Goal: Information Seeking & Learning: Learn about a topic

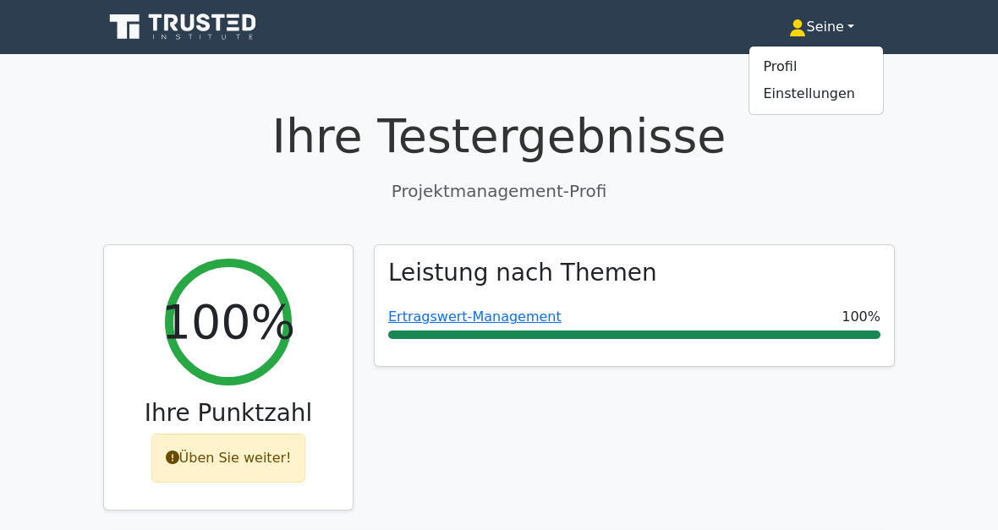
click at [800, 79] on link "Profil" at bounding box center [816, 66] width 134 height 27
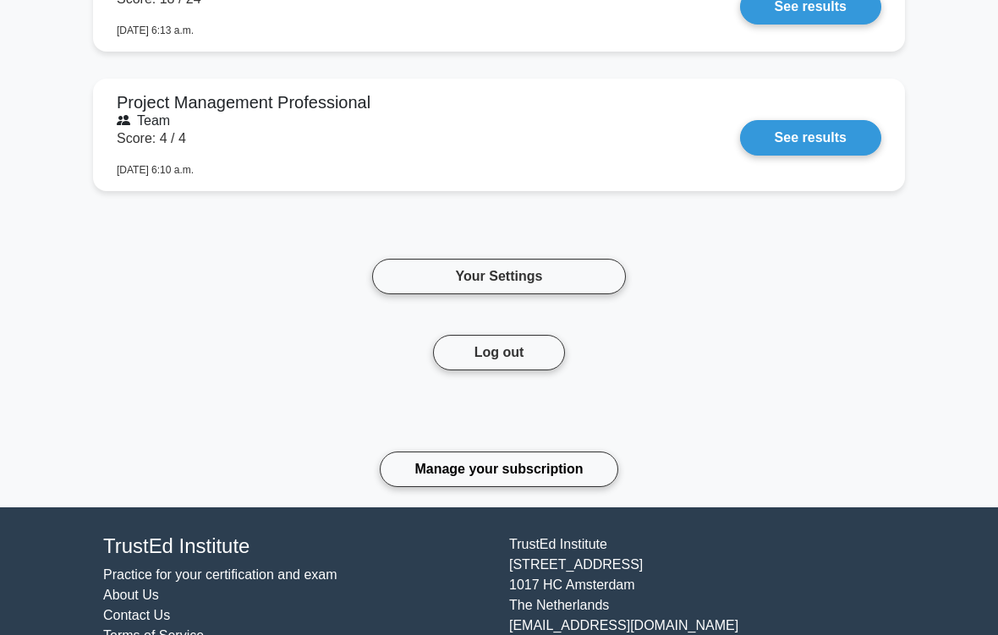
scroll to position [7421, 0]
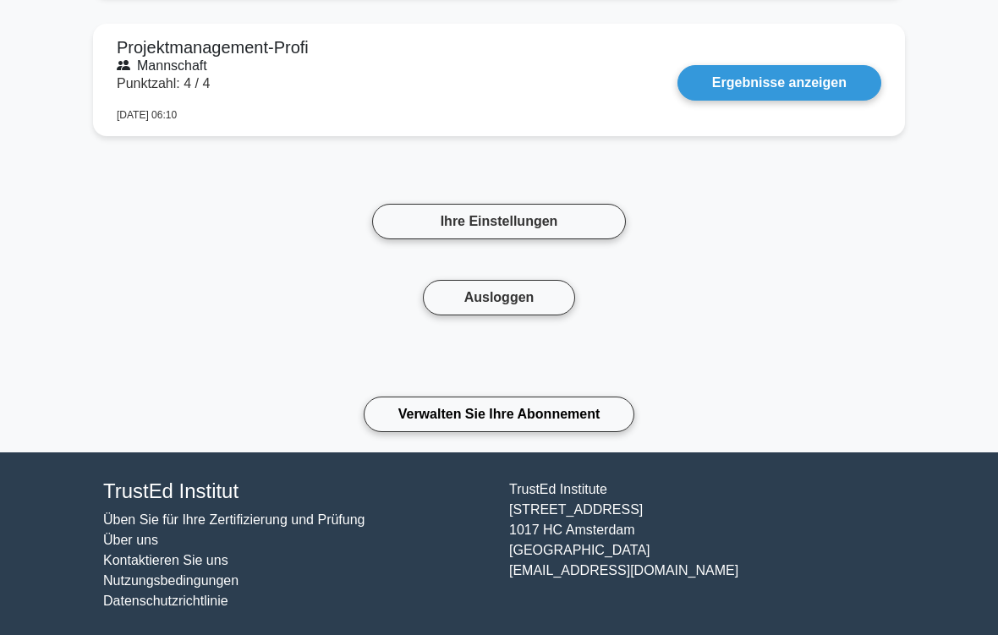
click at [511, 217] on link "Ihre Einstellungen" at bounding box center [499, 222] width 254 height 36
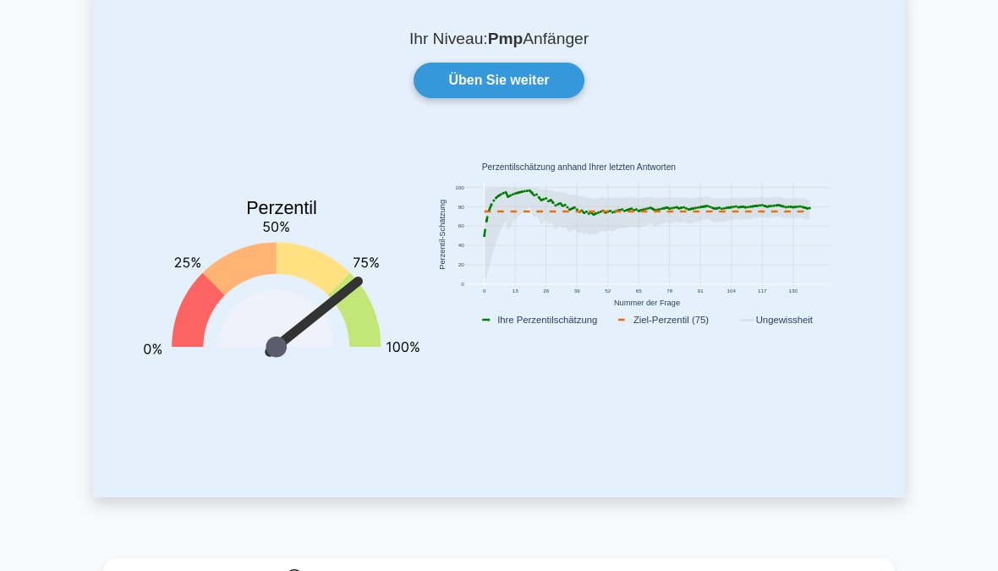
scroll to position [0, 0]
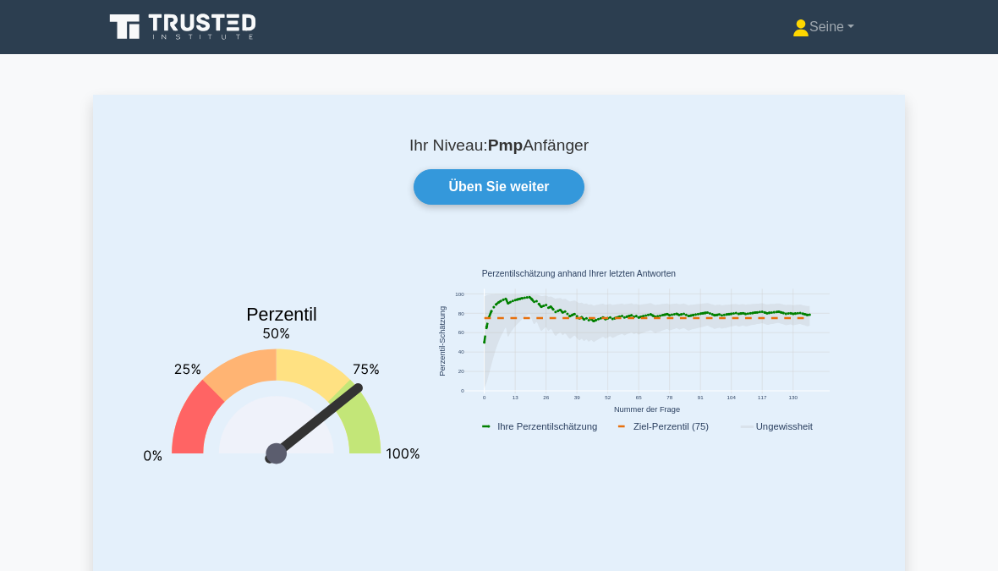
click at [269, 171] on div "Üben Sie weiter" at bounding box center [498, 187] width 751 height 36
click at [523, 191] on link "Üben Sie weiter" at bounding box center [498, 187] width 170 height 36
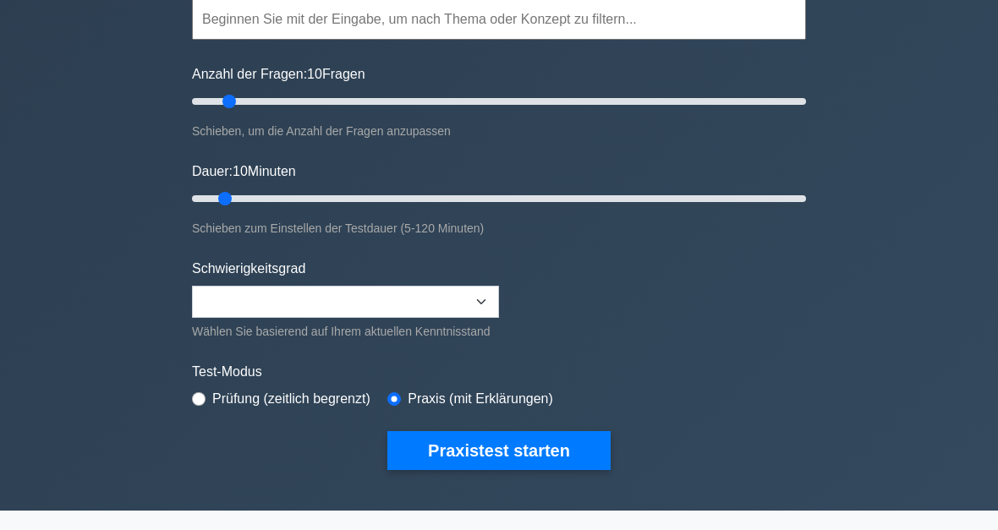
scroll to position [167, 0]
type input "30"
type input "40"
click at [545, 470] on button "Praxistest starten" at bounding box center [498, 450] width 223 height 39
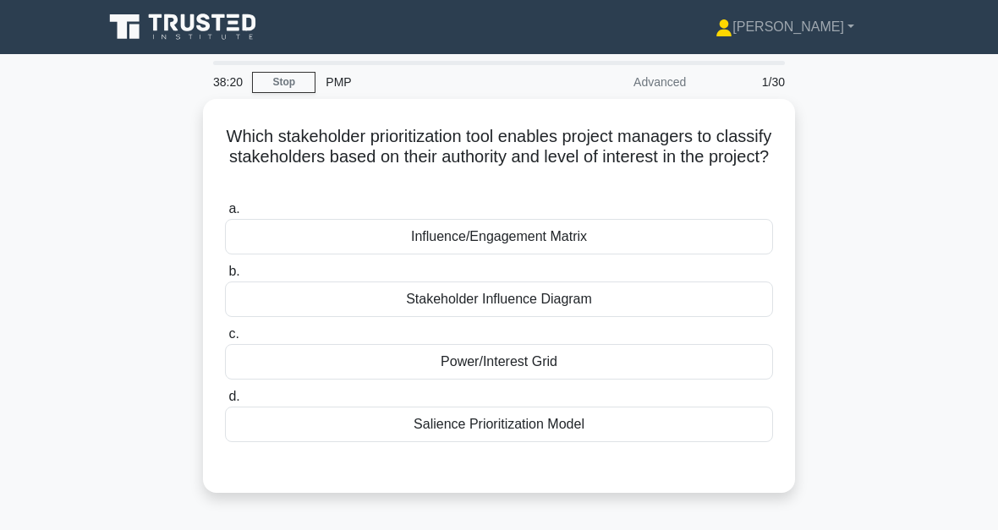
click at [568, 362] on div "Power/Interest Grid" at bounding box center [499, 362] width 548 height 36
click at [225, 340] on input "c. Power/Interest Grid" at bounding box center [225, 334] width 0 height 11
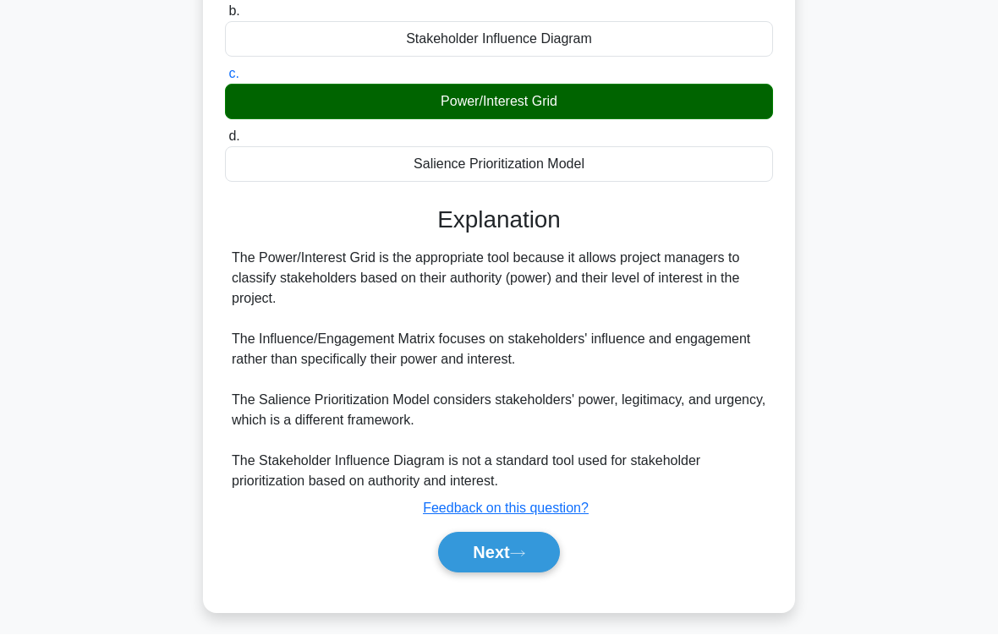
scroll to position [260, 0]
click at [526, 529] on button "Next" at bounding box center [498, 553] width 121 height 41
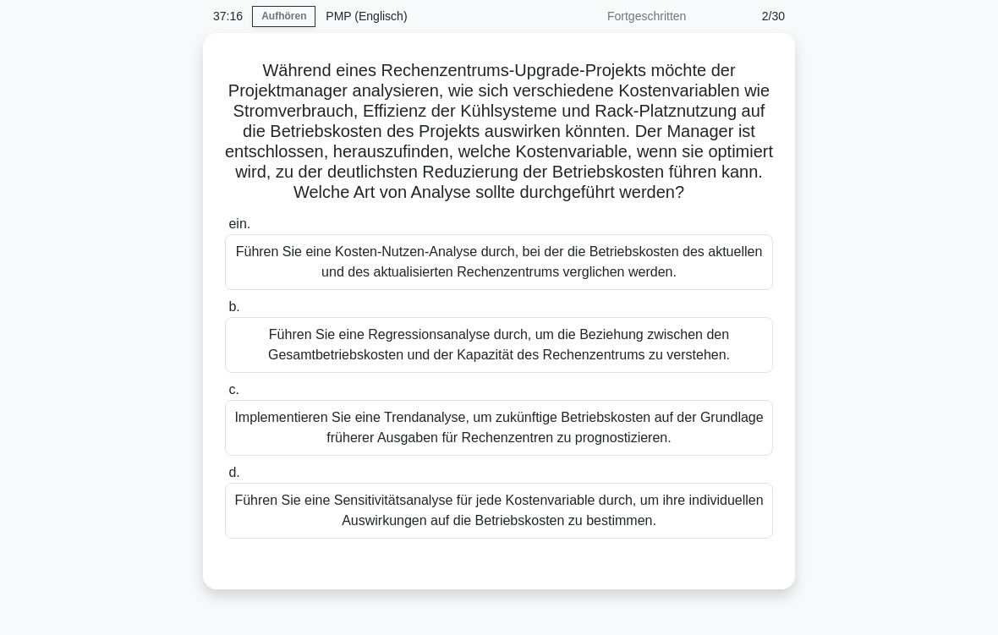
scroll to position [66, 0]
click at [724, 373] on div "Führen Sie eine Regressionsanalyse durch, um die Beziehung zwischen den Gesamtb…" at bounding box center [499, 345] width 548 height 56
click at [225, 313] on input "b. Führen Sie eine Regressionsanalyse durch, um die Beziehung zwischen den Gesa…" at bounding box center [225, 307] width 0 height 11
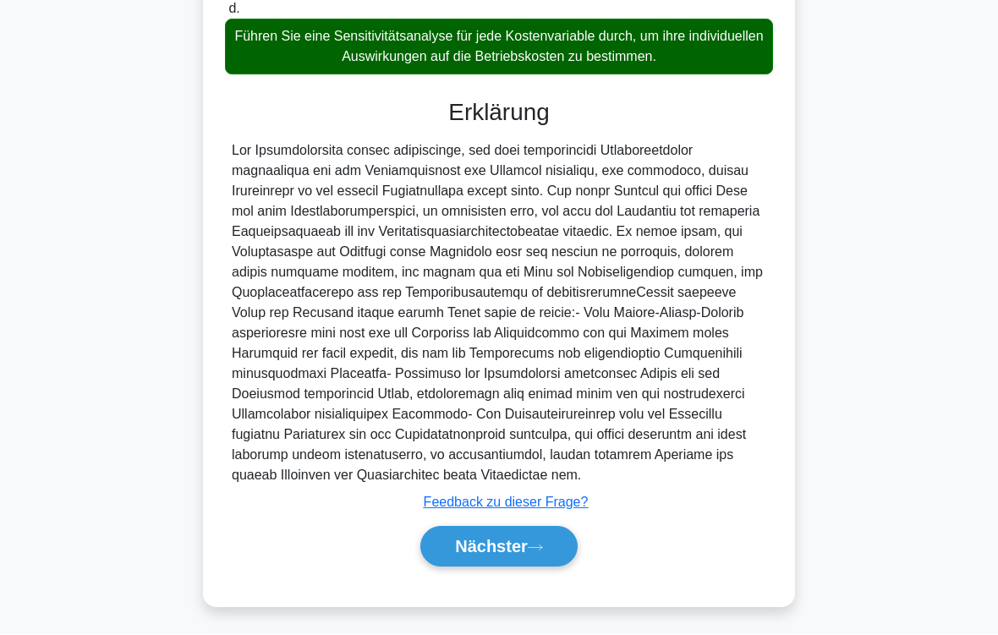
scroll to position [605, 0]
click at [550, 529] on button "Nächster" at bounding box center [498, 547] width 157 height 41
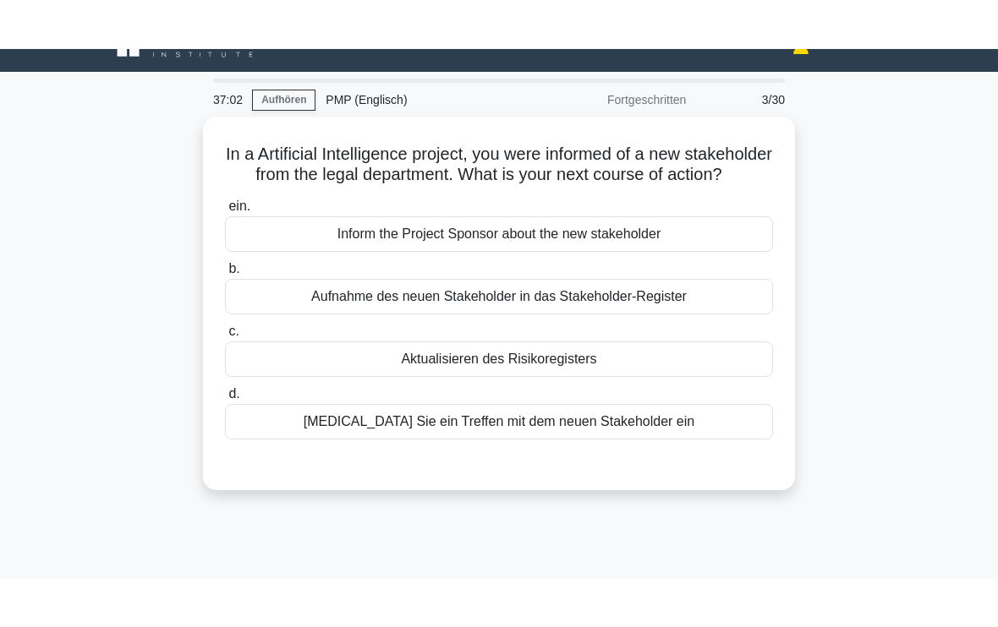
scroll to position [0, 0]
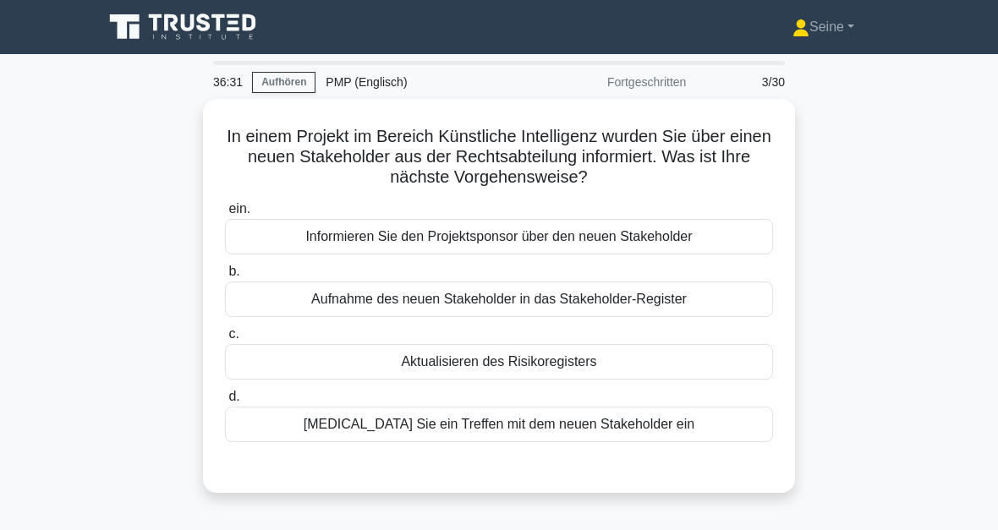
click at [735, 307] on div "Aufnahme des neuen Stakeholder in das Stakeholder-Register" at bounding box center [499, 300] width 548 height 36
click at [225, 277] on input "b. Aufnahme des neuen Stakeholder in das Stakeholder-Register" at bounding box center [225, 271] width 0 height 11
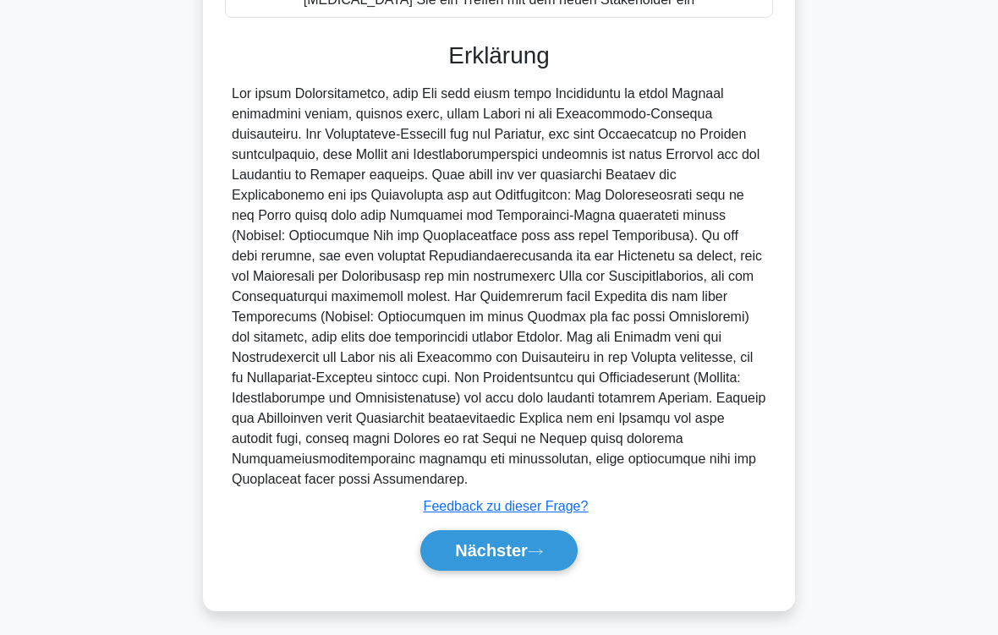
scroll to position [468, 0]
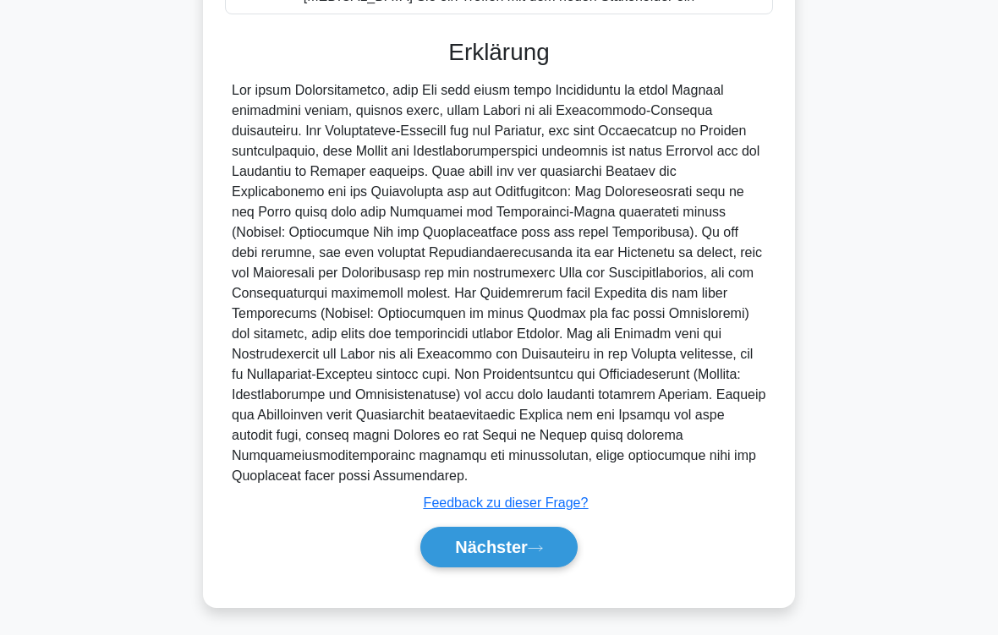
click at [556, 529] on button "Nächster" at bounding box center [498, 547] width 157 height 41
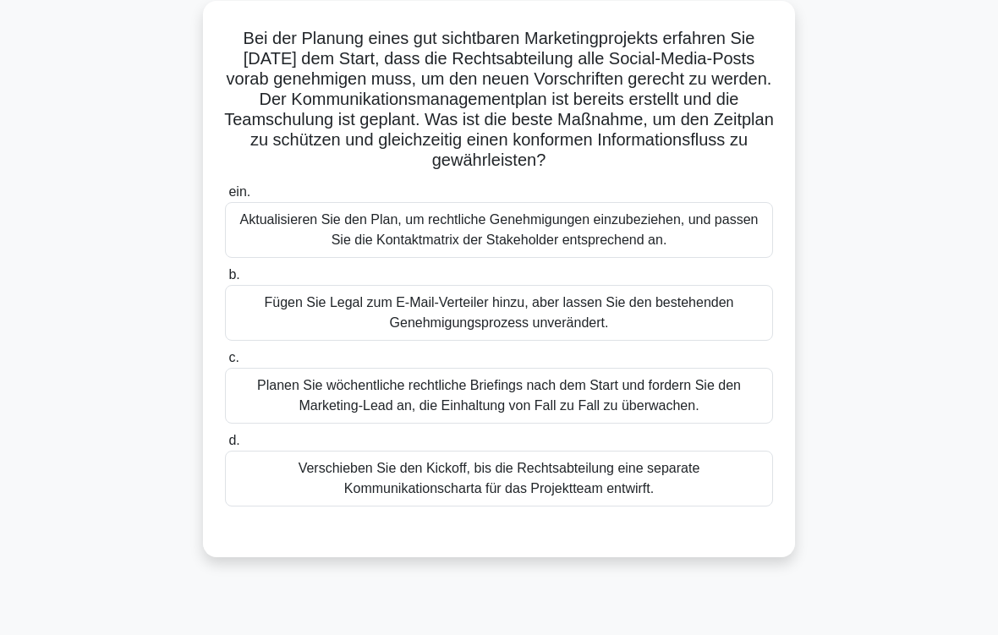
scroll to position [98, 0]
click at [640, 258] on div "Aktualisieren Sie den Plan, um rechtliche Genehmigungen einzubeziehen, und pass…" at bounding box center [499, 230] width 548 height 56
click at [225, 198] on input "ein. Aktualisieren Sie den Plan, um rechtliche Genehmigungen einzubeziehen, und…" at bounding box center [225, 192] width 0 height 11
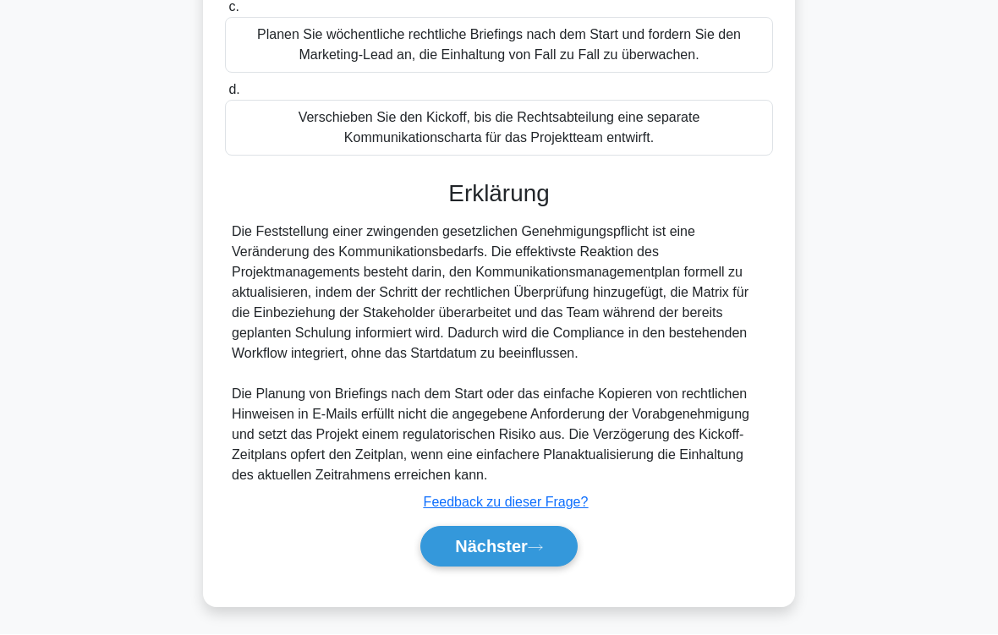
scroll to position [509, 0]
click at [533, 529] on button "Nächster" at bounding box center [498, 547] width 157 height 41
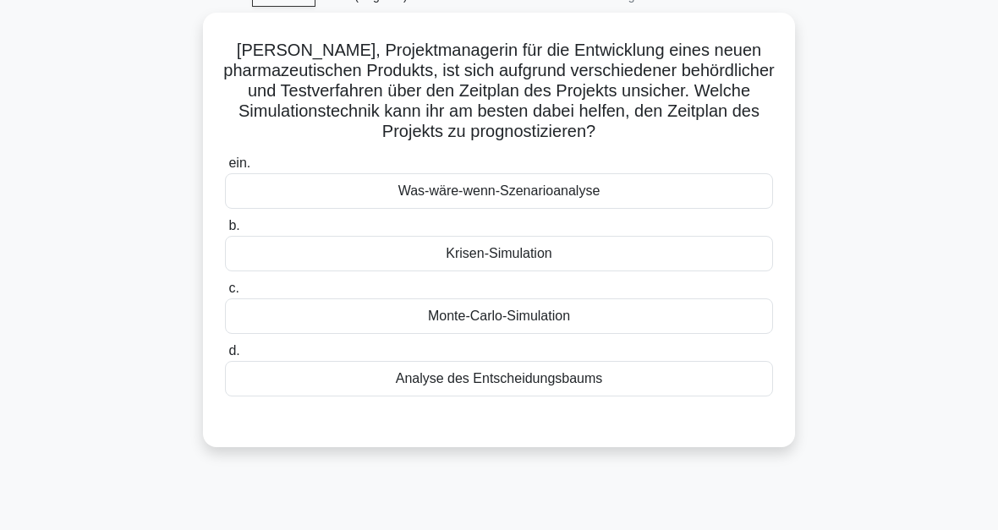
scroll to position [86, 0]
click at [599, 316] on div "Monte-Carlo-Simulation" at bounding box center [499, 316] width 548 height 36
click at [225, 294] on input "c. Monte-Carlo-Simulation" at bounding box center [225, 288] width 0 height 11
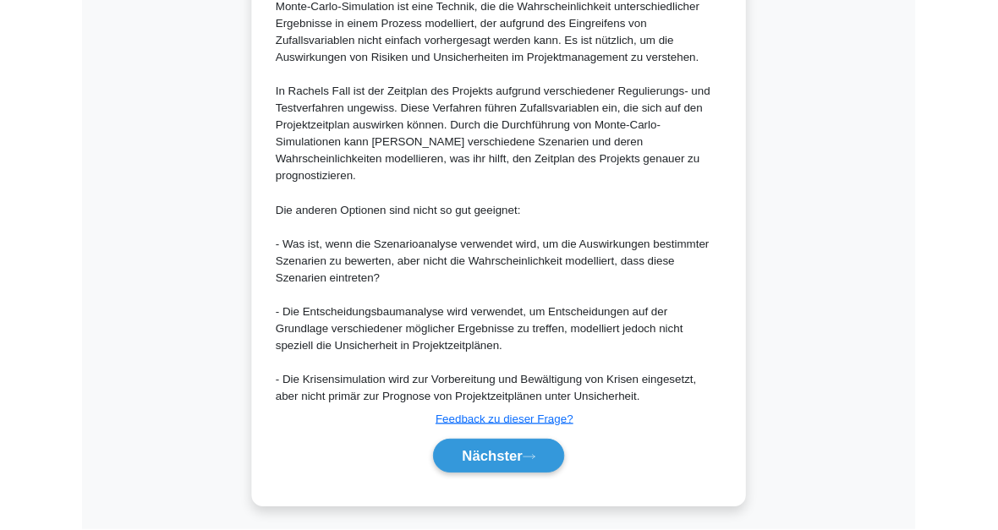
scroll to position [735, 0]
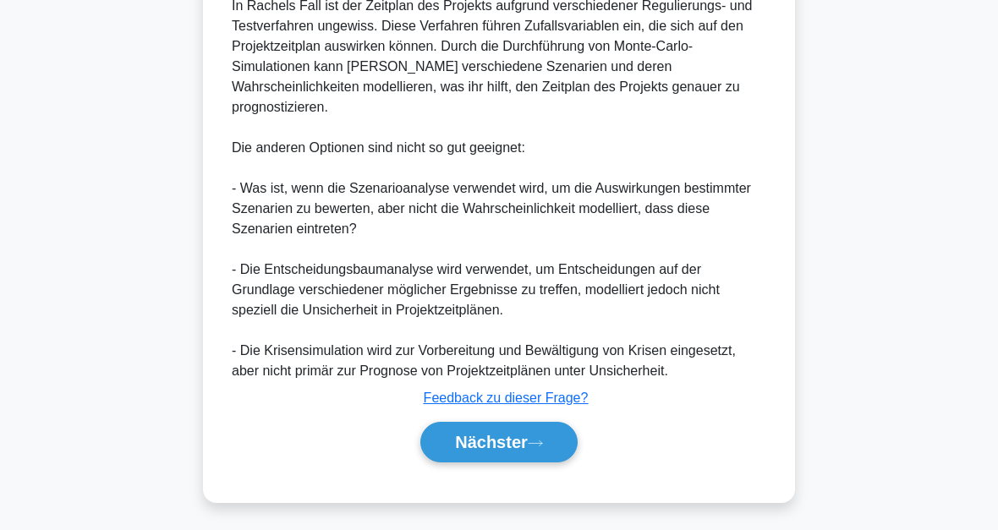
click at [529, 440] on icon at bounding box center [535, 443] width 15 height 9
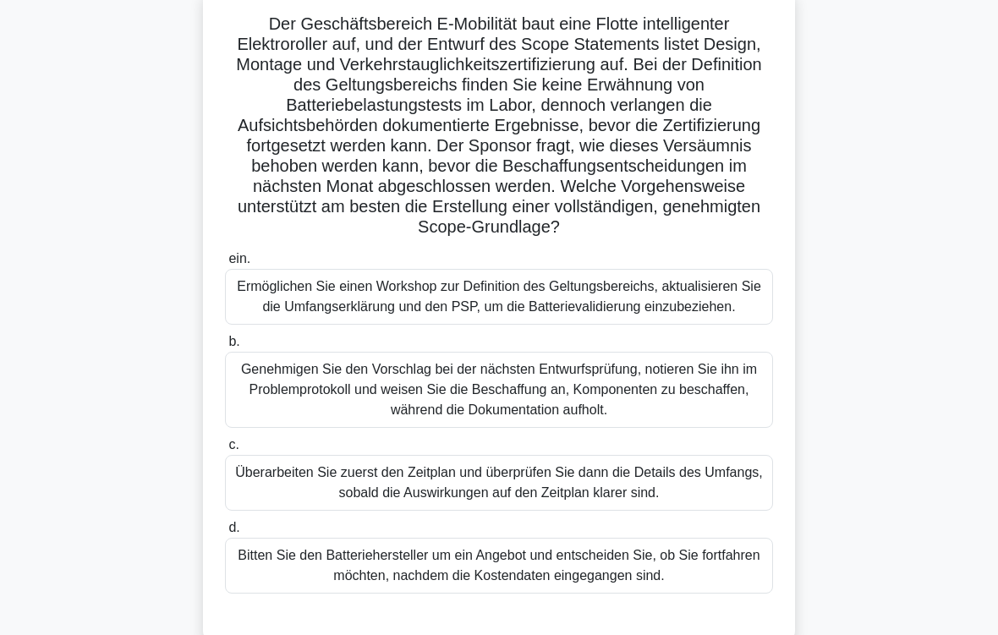
scroll to position [167, 0]
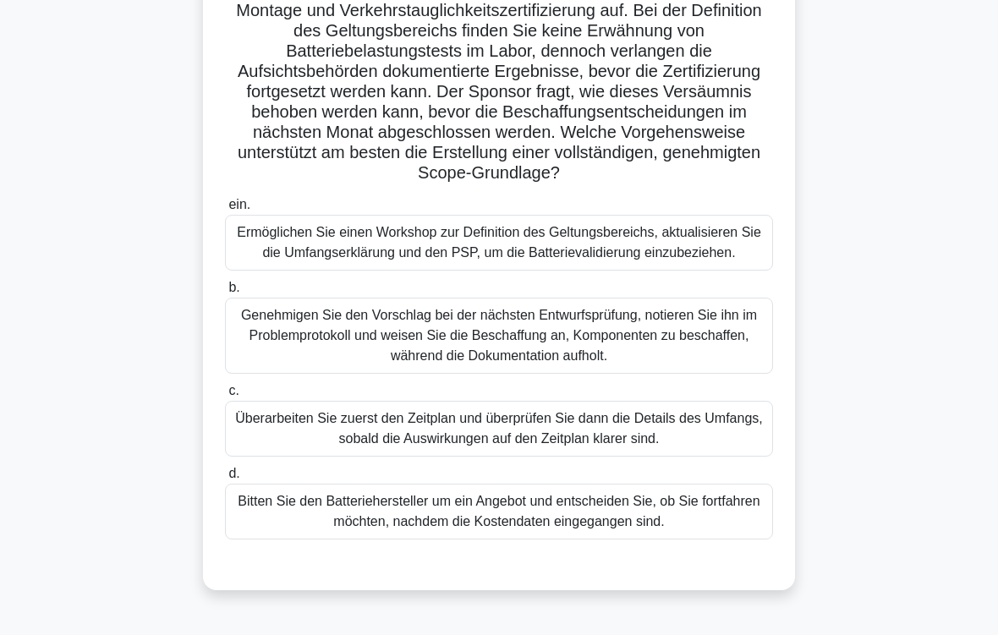
click at [700, 261] on div "Ermöglichen Sie einen Workshop zur Definition des Geltungsbereichs, aktualisier…" at bounding box center [499, 243] width 548 height 56
click at [225, 211] on input "ein. Ermöglichen Sie einen Workshop zur Definition des Geltungsbereichs, aktual…" at bounding box center [225, 205] width 0 height 11
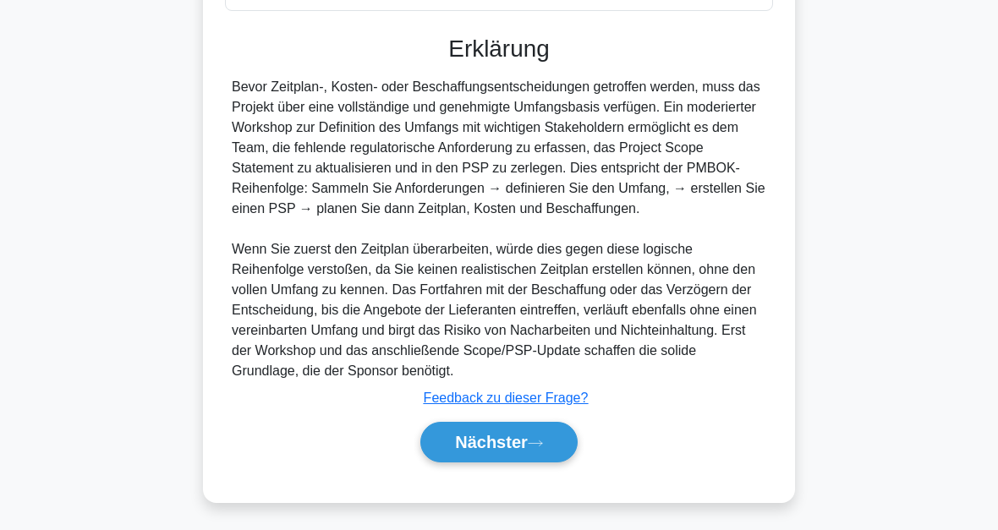
click at [566, 460] on button "Nächster" at bounding box center [498, 442] width 157 height 41
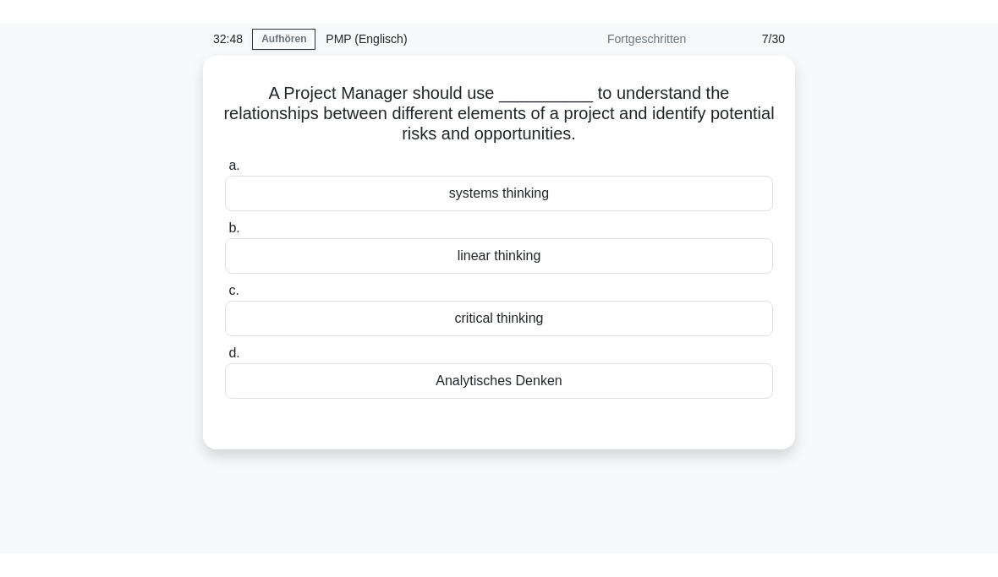
scroll to position [34, 0]
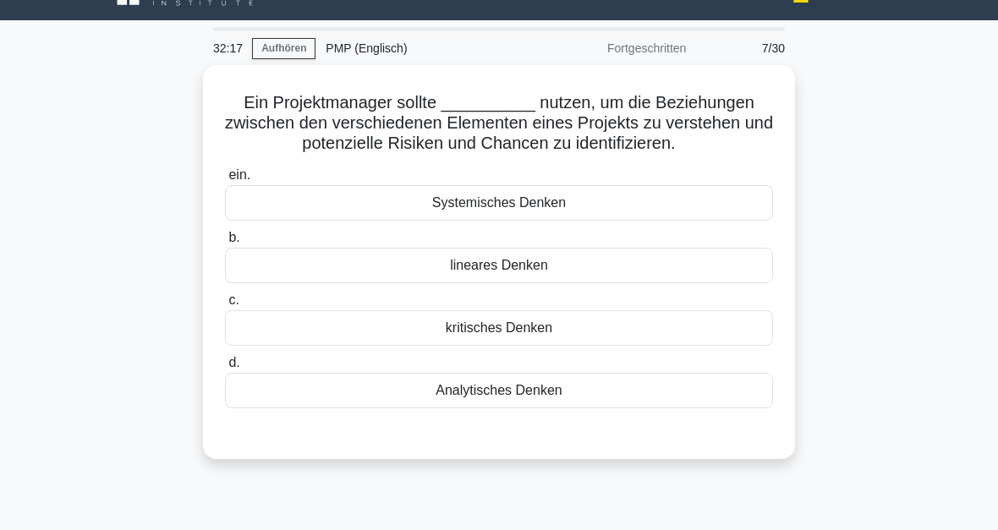
click at [569, 221] on div "Systemisches Denken" at bounding box center [499, 203] width 548 height 36
click at [225, 181] on input "ein. Systemisches Denken" at bounding box center [225, 175] width 0 height 11
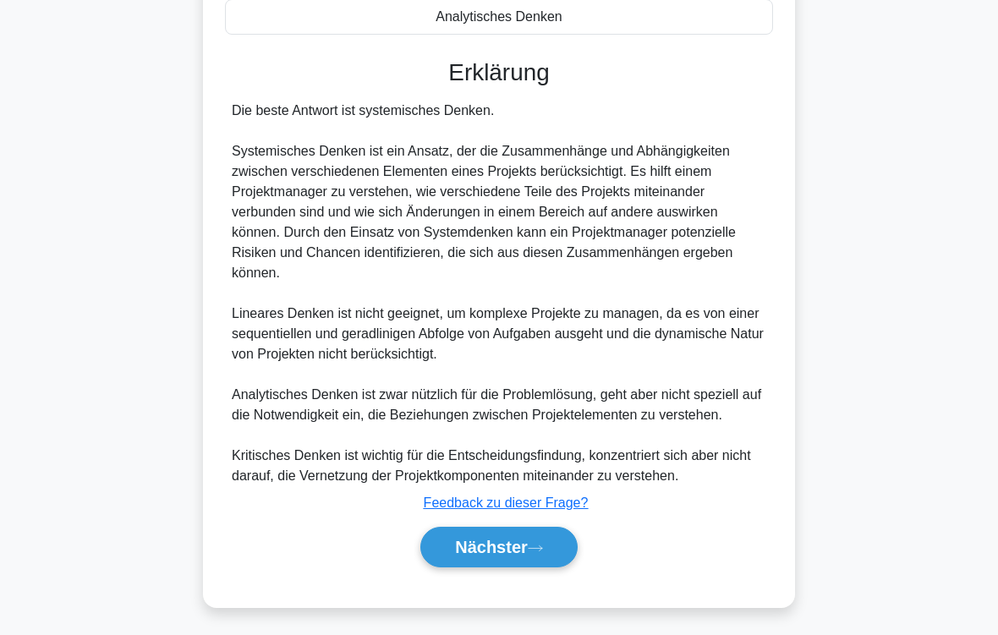
scroll to position [468, 0]
click at [533, 529] on button "Nächster" at bounding box center [498, 547] width 157 height 41
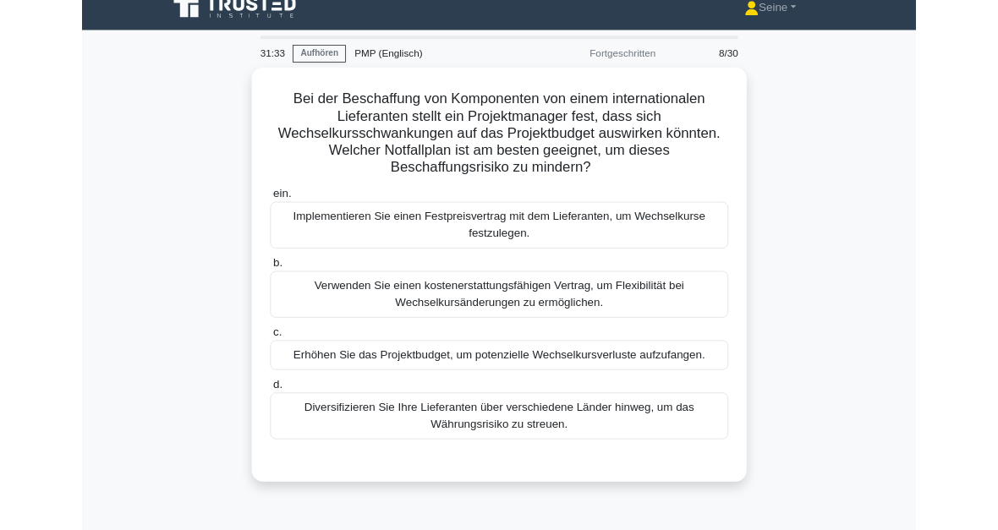
scroll to position [121, 0]
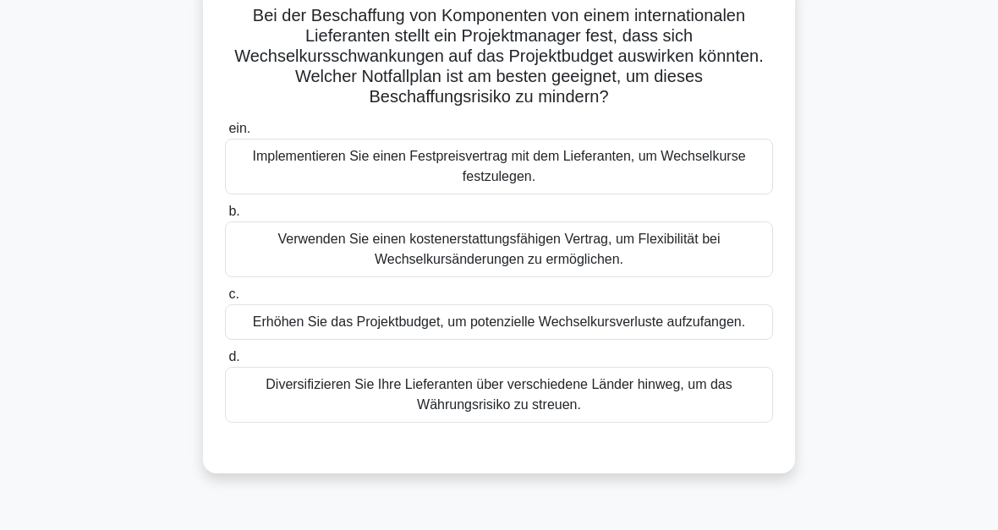
click at [925, 204] on main "31:16 Aufhören PMP (Englisch) Fortgeschritten 8/30 Bei der Beschaffung von Komp…" at bounding box center [499, 362] width 998 height 859
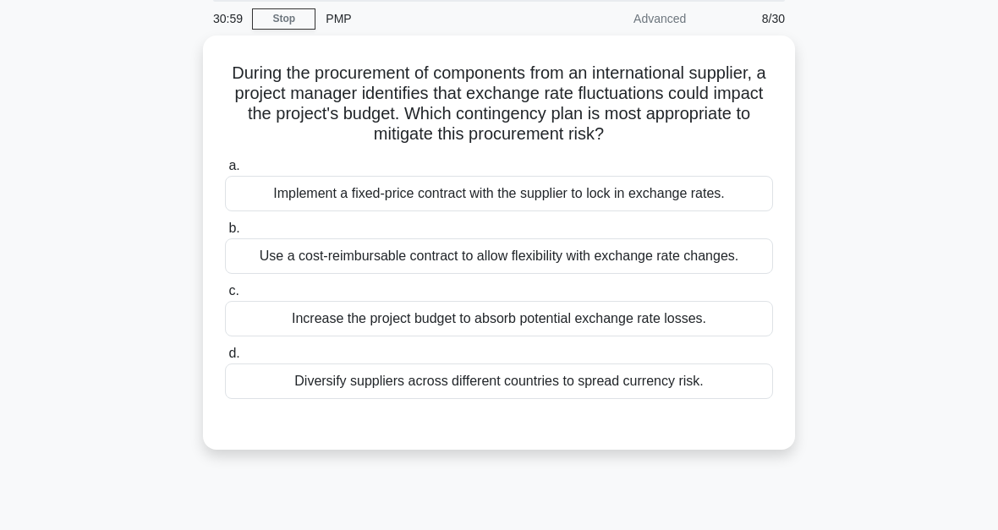
scroll to position [61, 0]
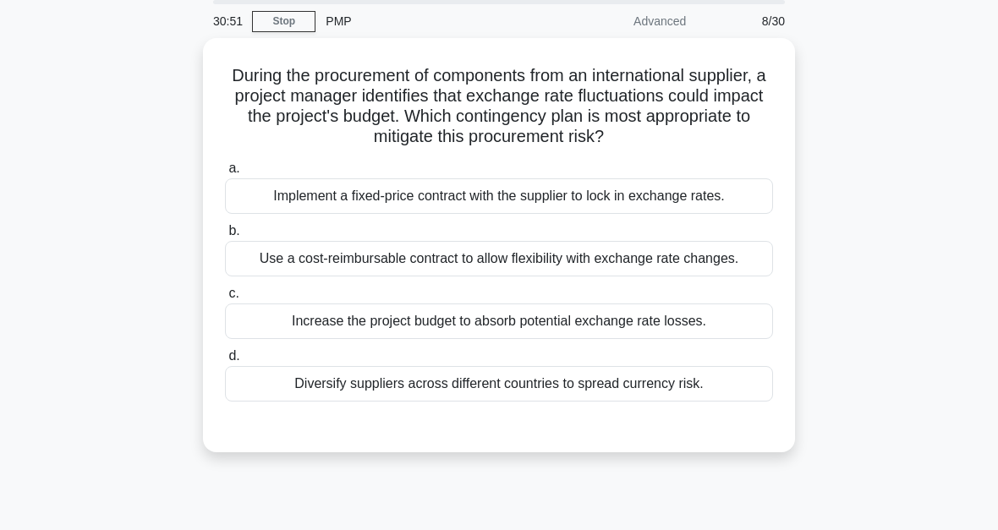
click at [735, 214] on div "Implement a fixed-price contract with the supplier to lock in exchange rates." at bounding box center [499, 196] width 548 height 36
click at [225, 174] on input "a. Implement a fixed-price contract with the supplier to lock in exchange rates." at bounding box center [225, 168] width 0 height 11
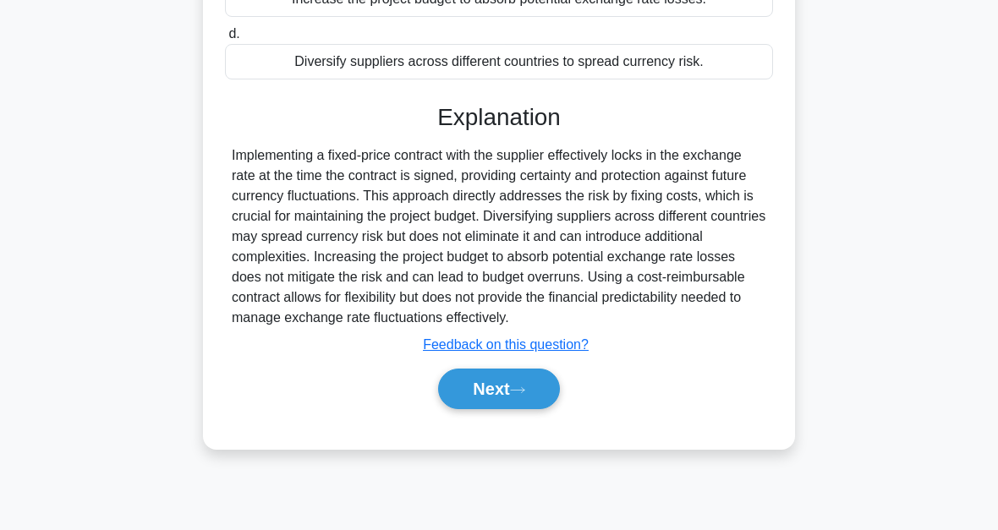
click at [552, 409] on button "Next" at bounding box center [498, 389] width 121 height 41
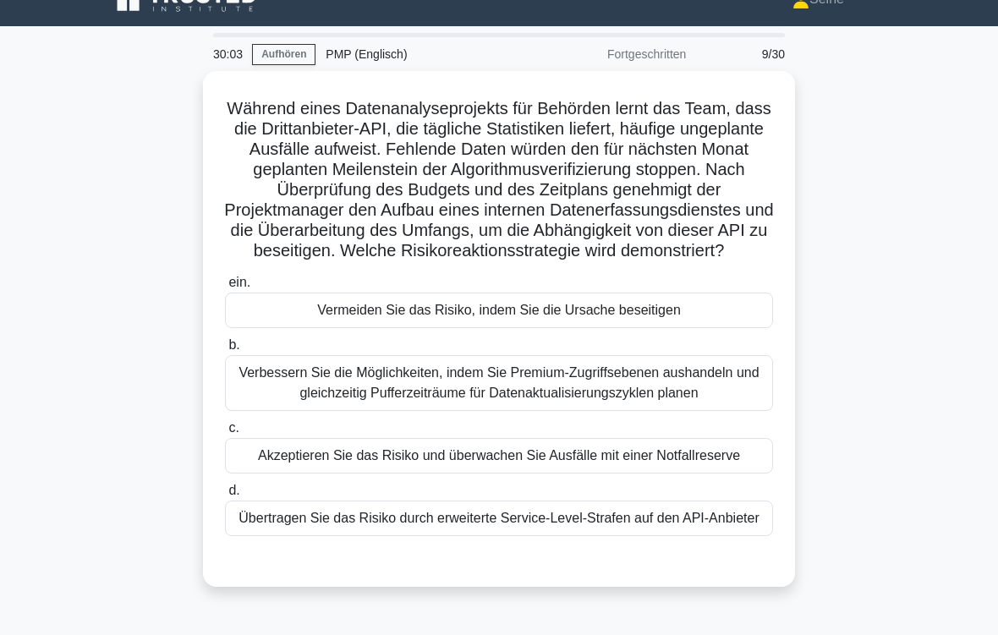
scroll to position [28, 0]
click at [551, 328] on div "Vermeiden Sie das Risiko, indem Sie die Ursache beseitigen" at bounding box center [499, 311] width 548 height 36
click at [225, 288] on input "ein. Vermeiden Sie das Risiko, indem Sie die Ursache beseitigen" at bounding box center [225, 282] width 0 height 11
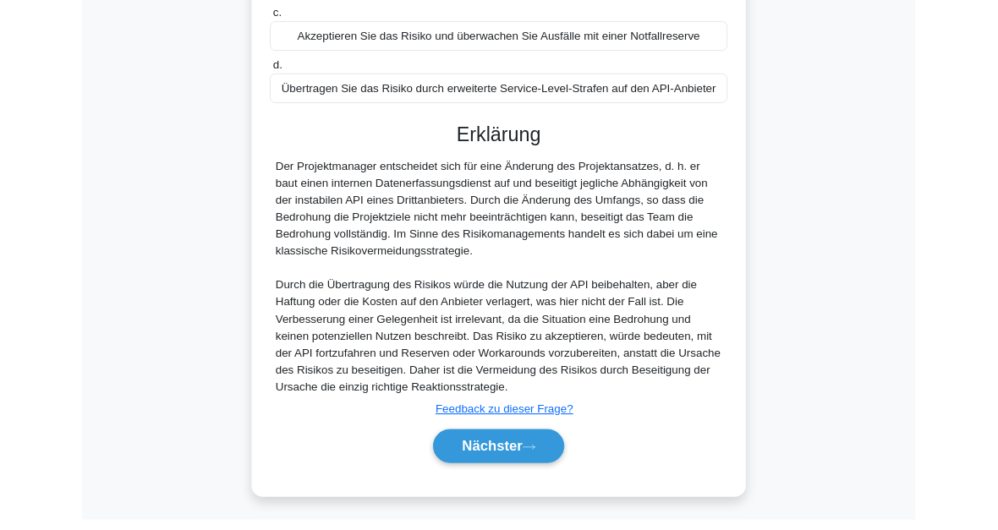
scroll to position [675, 0]
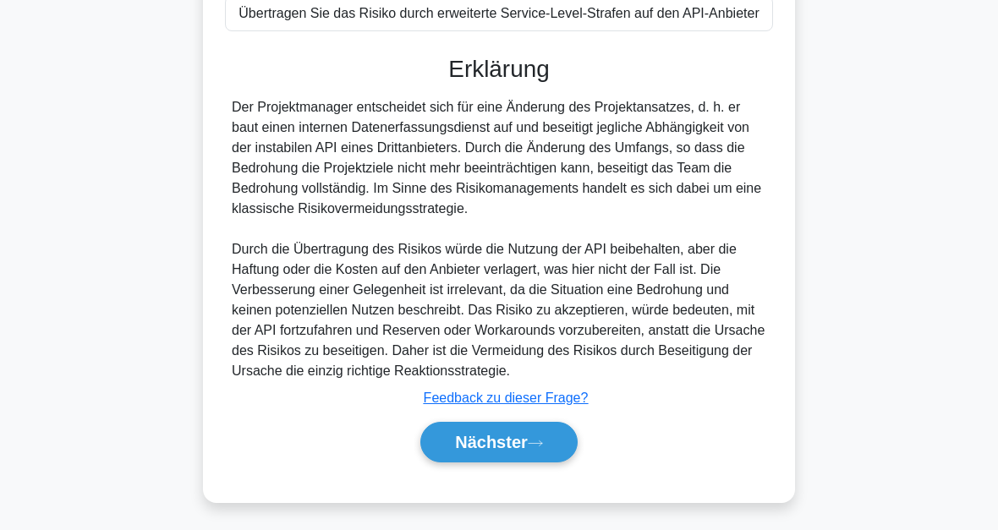
click at [570, 448] on button "Nächster" at bounding box center [498, 442] width 157 height 41
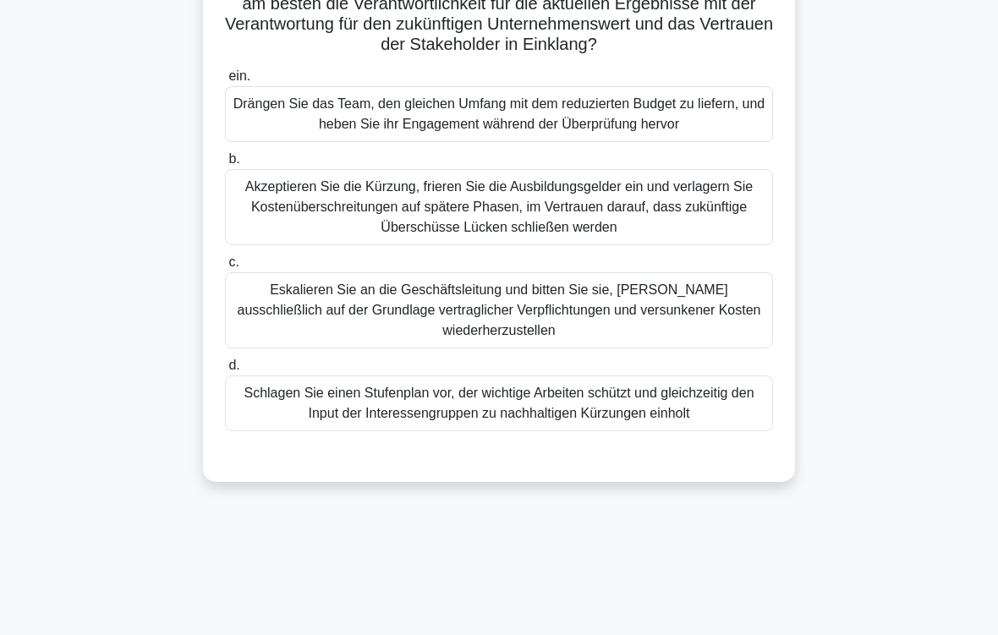
scroll to position [214, 0]
click at [691, 420] on div "Schlagen Sie einen Stufenplan vor, der wichtige Arbeiten schützt und gleichzeit…" at bounding box center [499, 403] width 548 height 56
click at [225, 371] on input "d. Schlagen Sie einen Stufenplan vor, der wichtige Arbeiten schützt und gleichz…" at bounding box center [225, 365] width 0 height 11
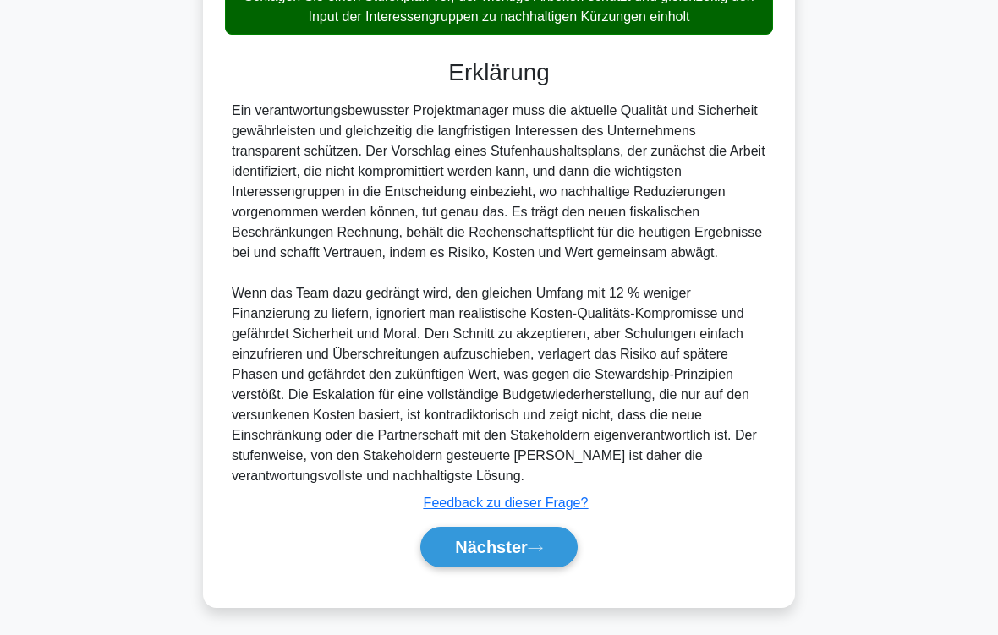
scroll to position [712, 0]
click at [548, 529] on button "Nächster" at bounding box center [498, 547] width 157 height 41
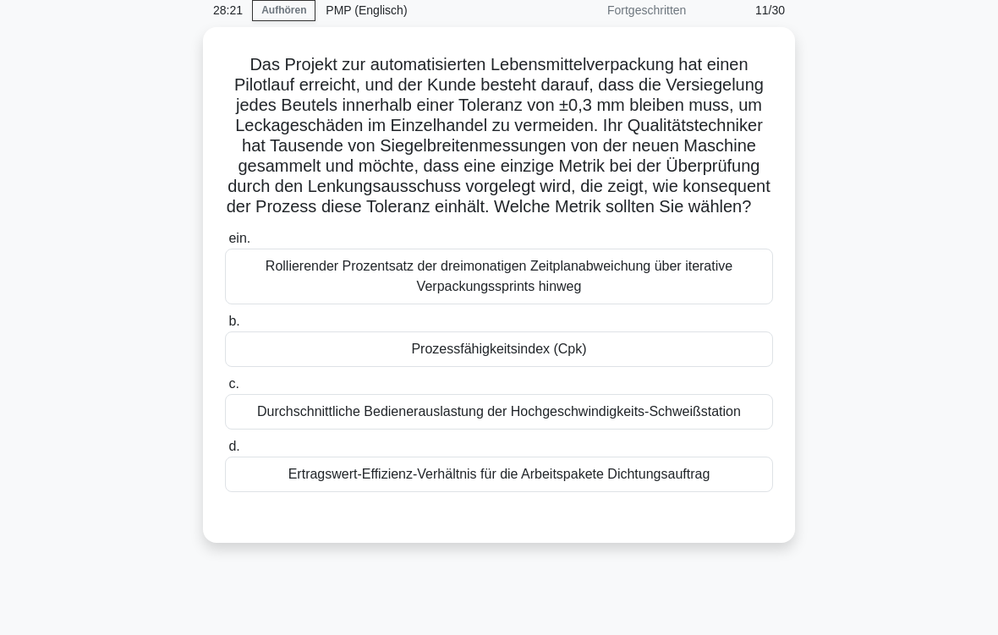
scroll to position [72, 0]
click at [706, 367] on div "Prozessfähigkeitsindex (Cpk)" at bounding box center [499, 349] width 548 height 36
click at [225, 327] on input "b. Prozessfähigkeitsindex (Cpk)" at bounding box center [225, 321] width 0 height 11
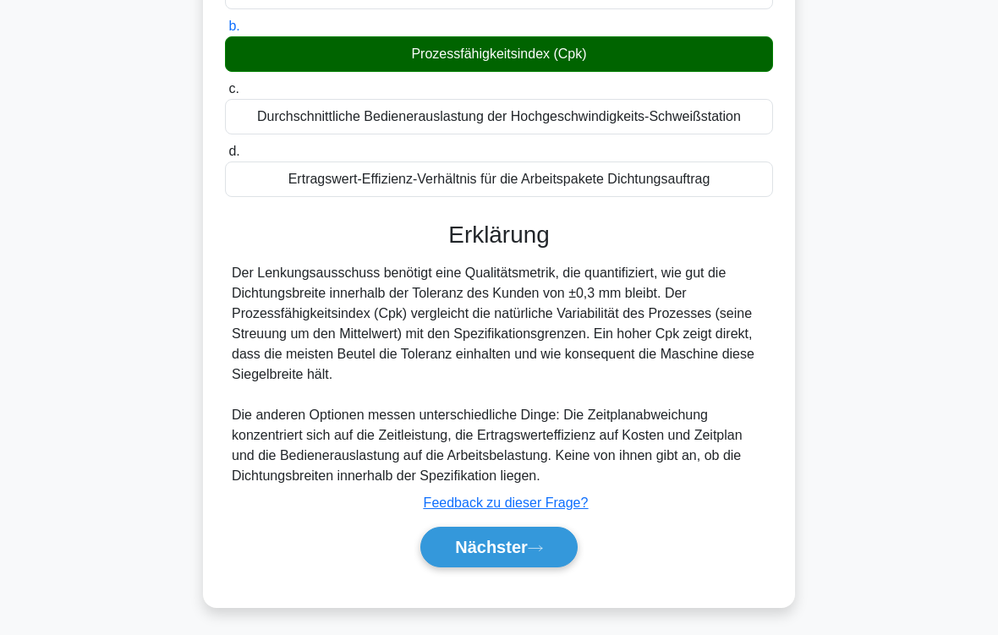
scroll to position [448, 0]
click at [564, 529] on button "Nächster" at bounding box center [498, 547] width 157 height 41
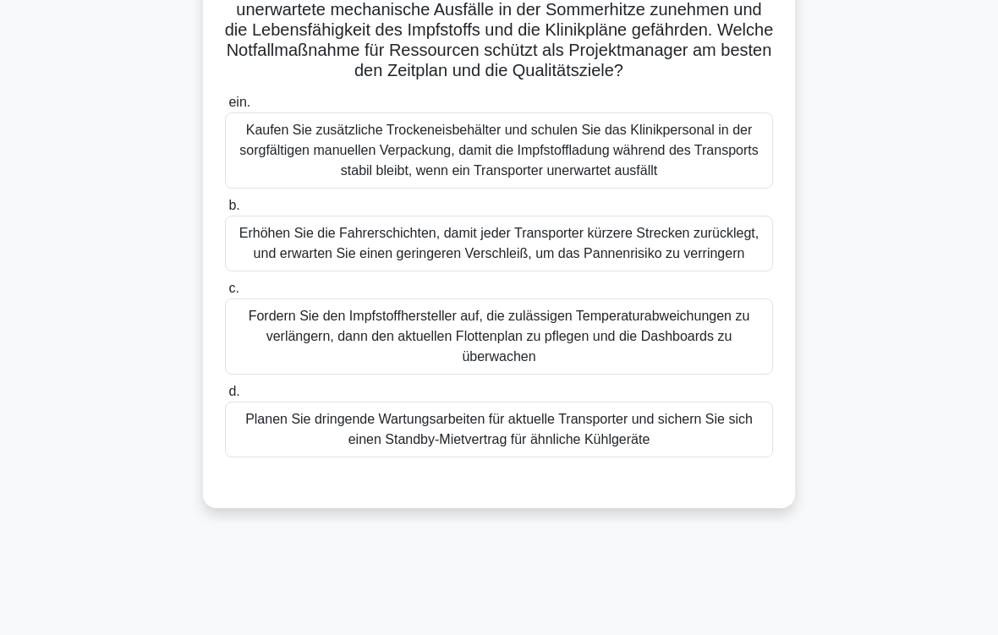
scroll to position [228, 0]
click at [707, 457] on div "Planen Sie dringende Wartungsarbeiten für aktuelle Transporter und sichern Sie …" at bounding box center [499, 430] width 548 height 56
click at [225, 397] on input "d. Planen Sie dringende Wartungsarbeiten für aktuelle Transporter und sichern S…" at bounding box center [225, 391] width 0 height 11
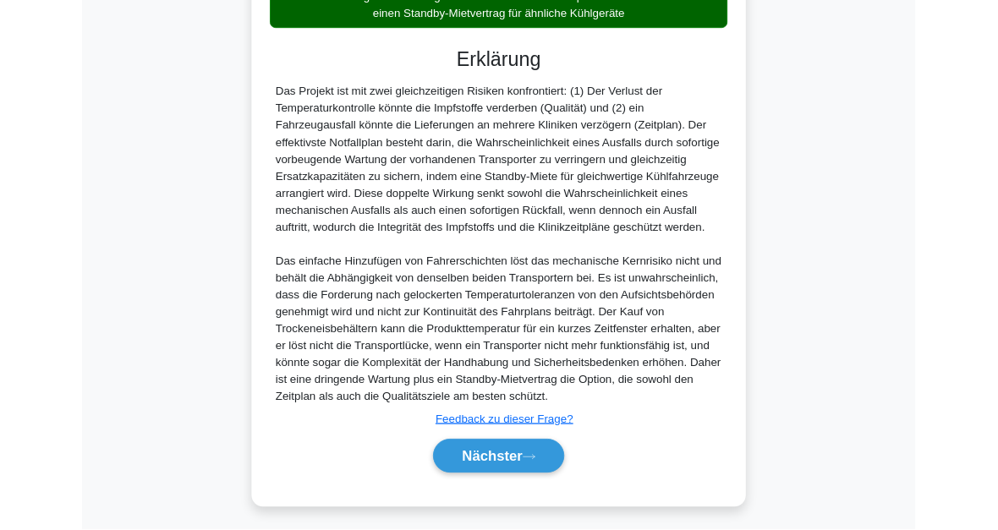
scroll to position [878, 0]
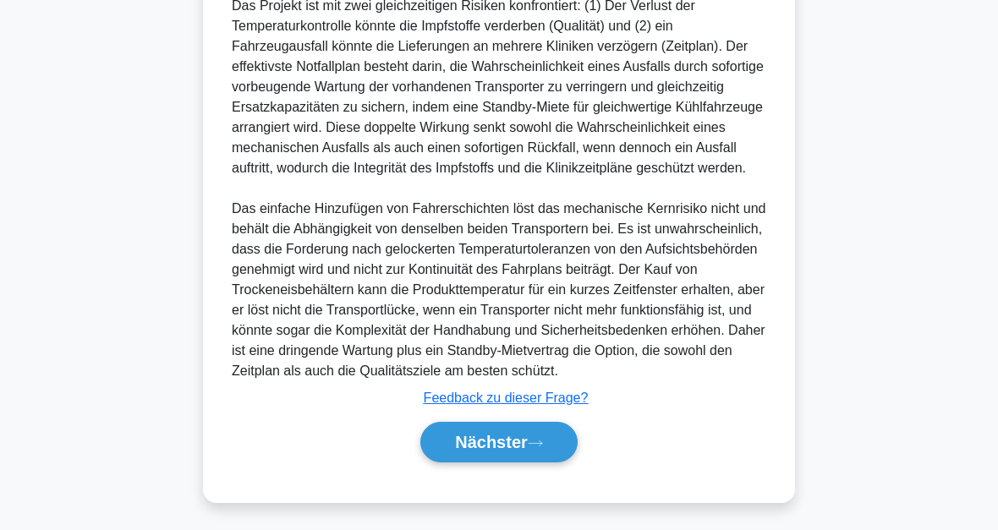
click at [573, 444] on button "Nächster" at bounding box center [498, 442] width 157 height 41
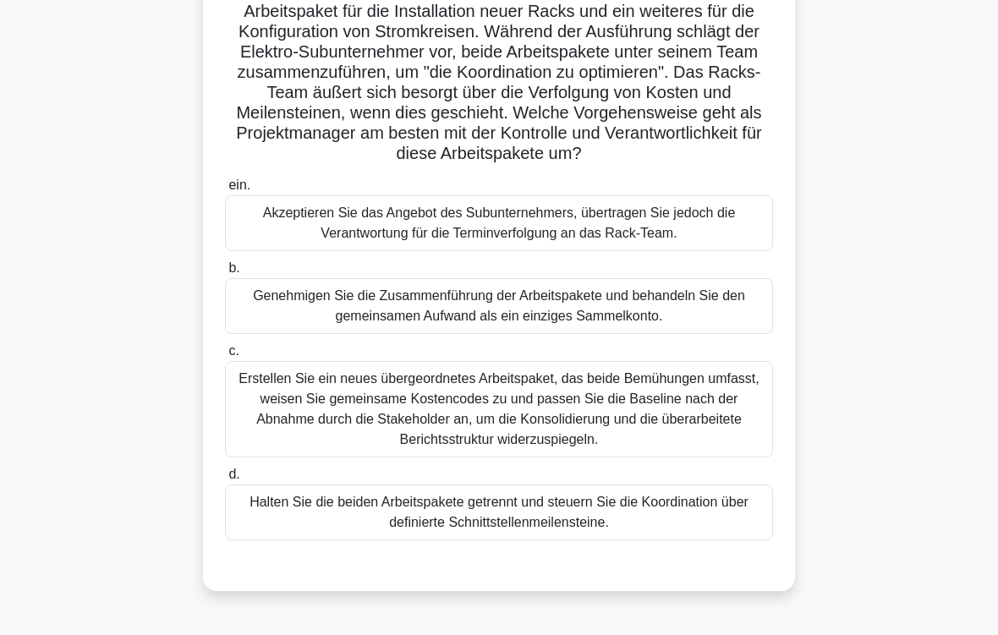
scroll to position [159, 0]
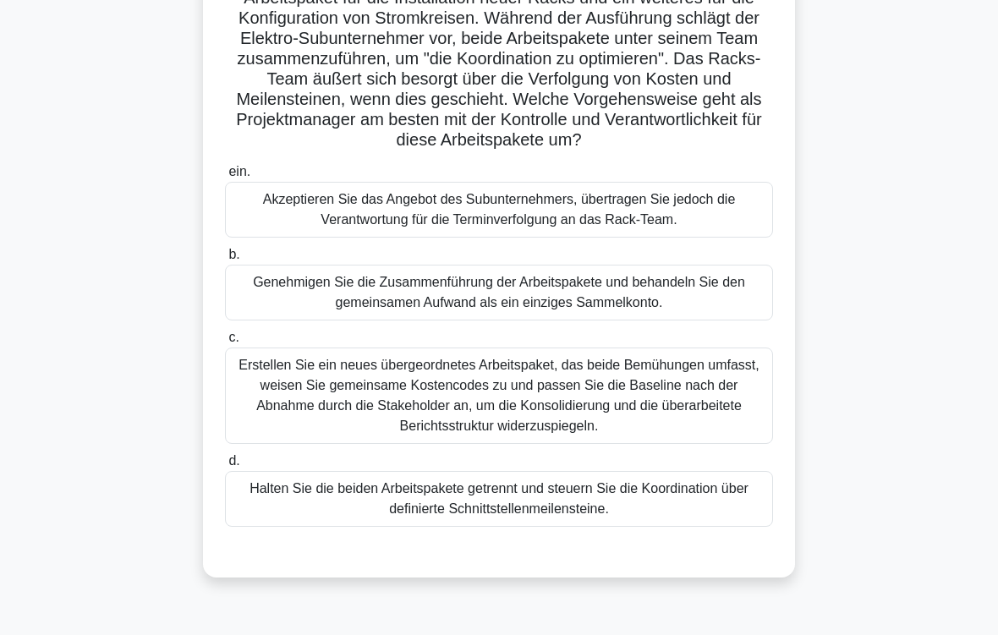
click at [679, 429] on div "Erstellen Sie ein neues übergeordnetes Arbeitspaket, das beide Bemühungen umfas…" at bounding box center [499, 395] width 548 height 96
click at [225, 343] on input "c. Erstellen Sie ein neues übergeordnetes Arbeitspaket, das beide Bemühungen um…" at bounding box center [225, 337] width 0 height 11
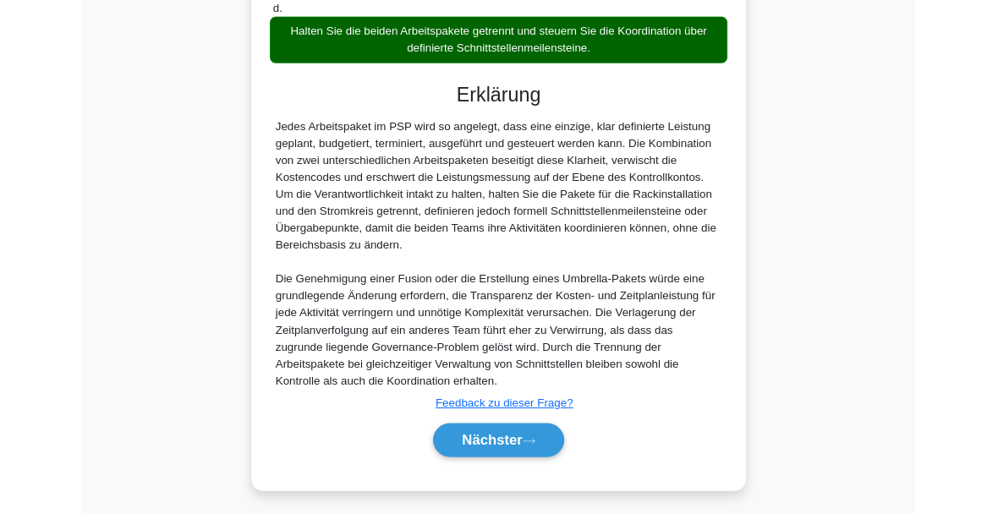
scroll to position [757, 0]
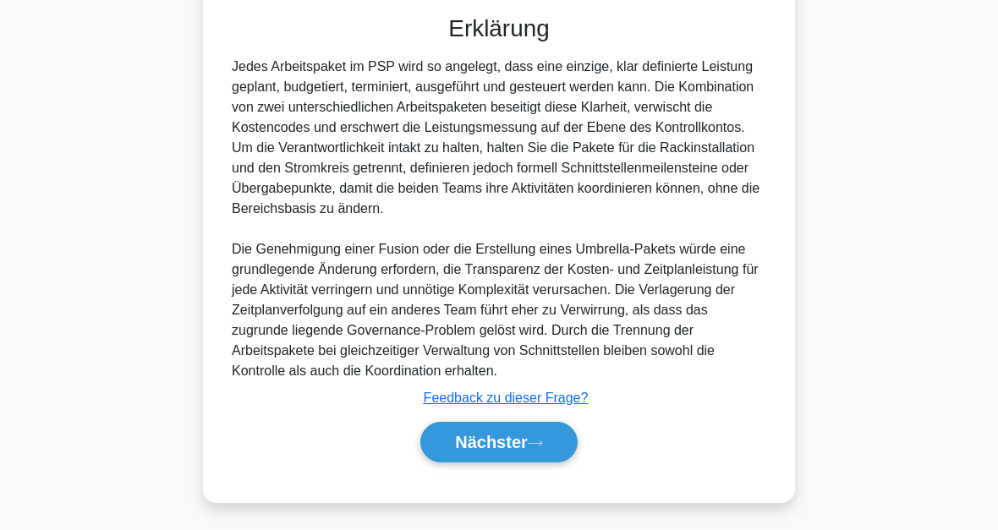
click at [571, 435] on button "Nächster" at bounding box center [498, 442] width 157 height 41
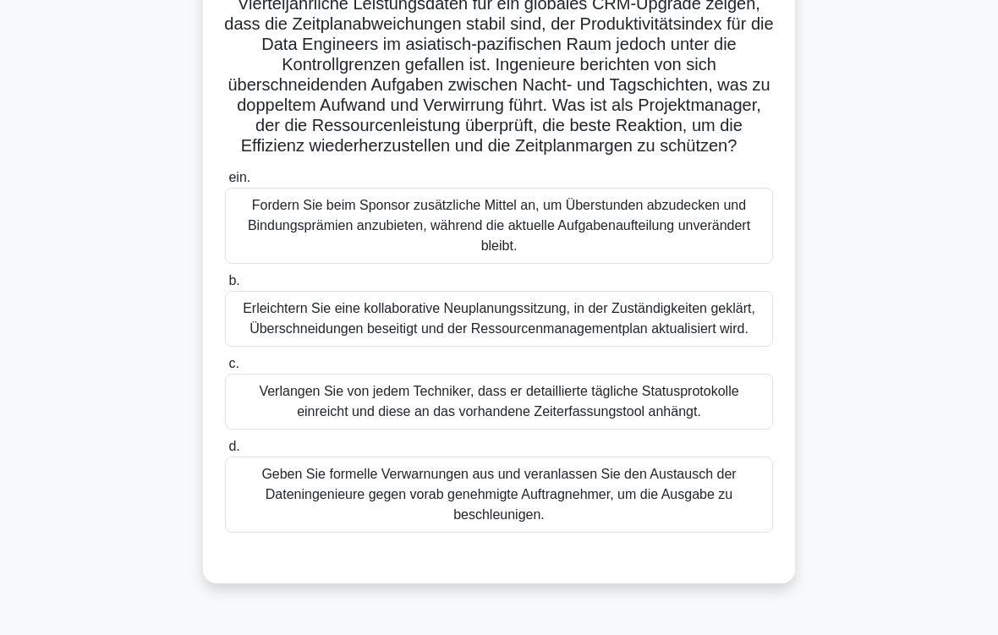
scroll to position [133, 0]
click at [724, 347] on div "Erleichtern Sie eine kollaborative Neuplanungssitzung, in der Zuständigkeiten g…" at bounding box center [499, 319] width 548 height 56
click at [225, 287] on input "b. Erleichtern Sie eine kollaborative Neuplanungssitzung, in der Zuständigkeite…" at bounding box center [225, 281] width 0 height 11
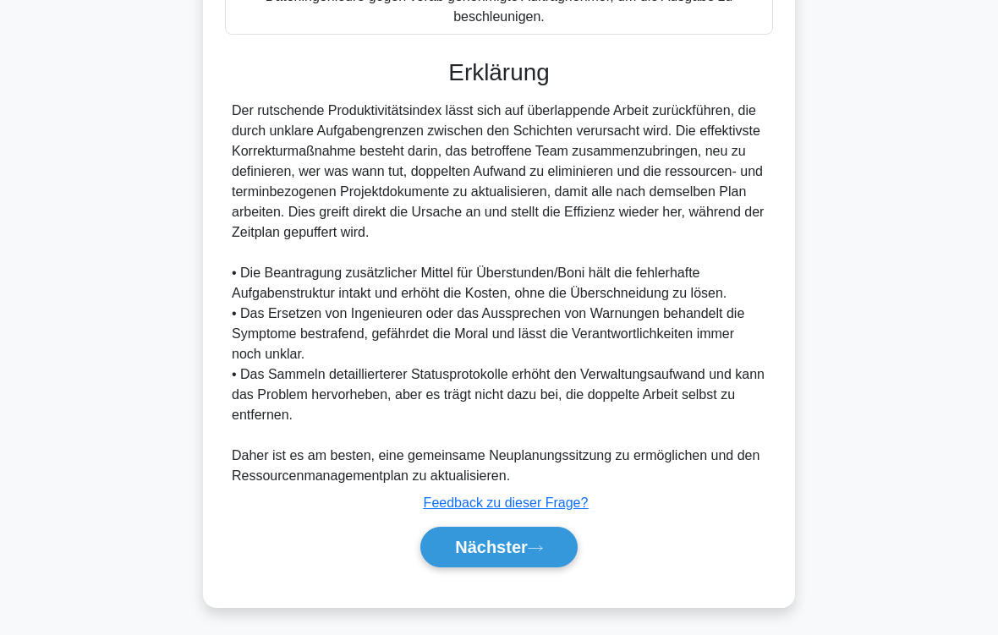
scroll to position [752, 0]
click at [567, 529] on button "Nächster" at bounding box center [498, 547] width 157 height 41
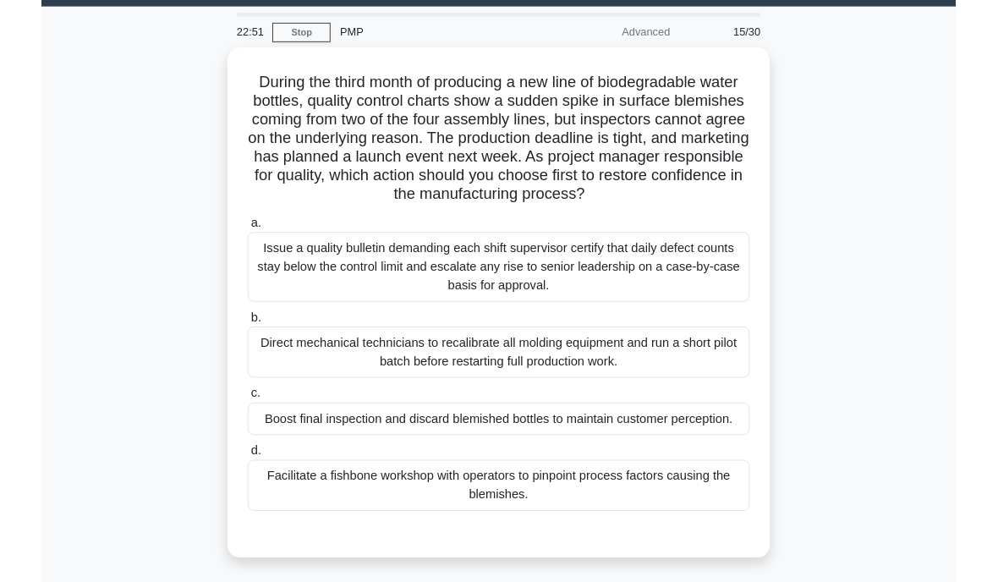
scroll to position [73, 0]
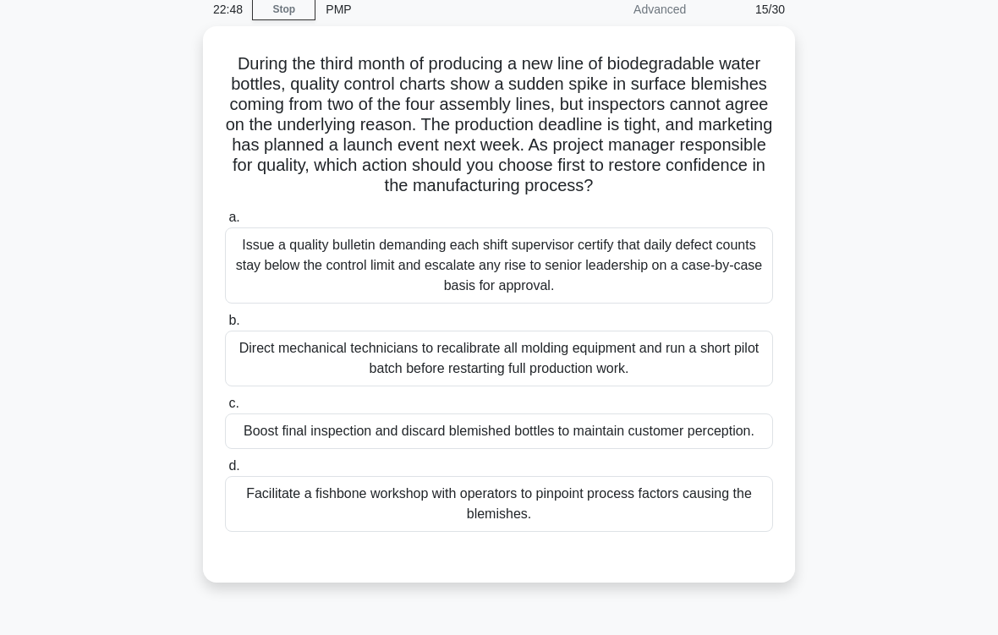
click at [638, 529] on div "Facilitate a fishbone workshop with operators to pinpoint process factors causi…" at bounding box center [499, 504] width 548 height 56
click at [225, 472] on input "d. Facilitate a fishbone workshop with operators to pinpoint process factors ca…" at bounding box center [225, 466] width 0 height 11
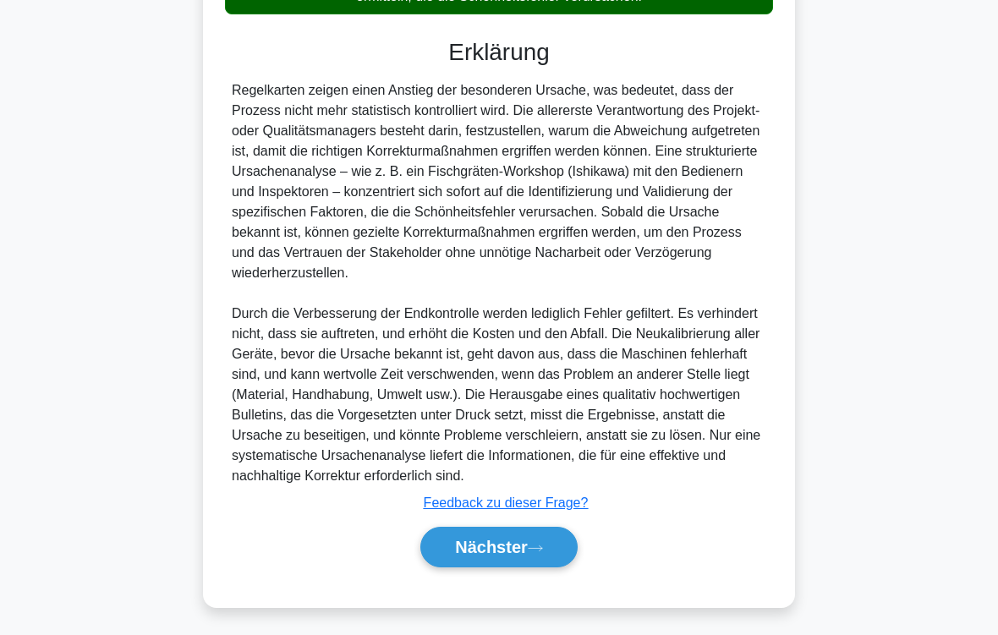
scroll to position [793, 0]
click at [568, 529] on button "Nächster" at bounding box center [498, 547] width 157 height 41
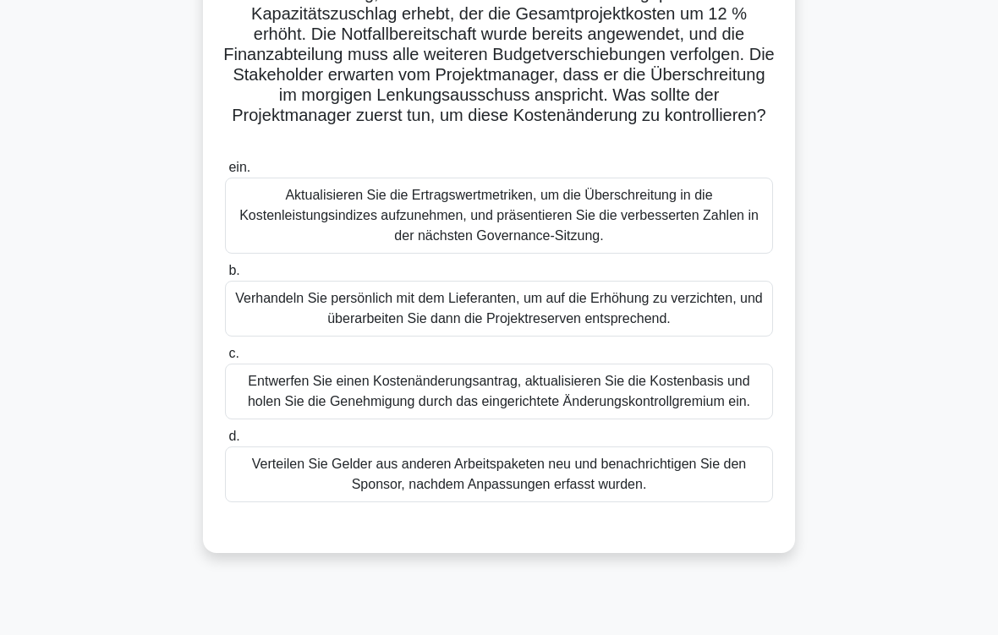
scroll to position [181, 0]
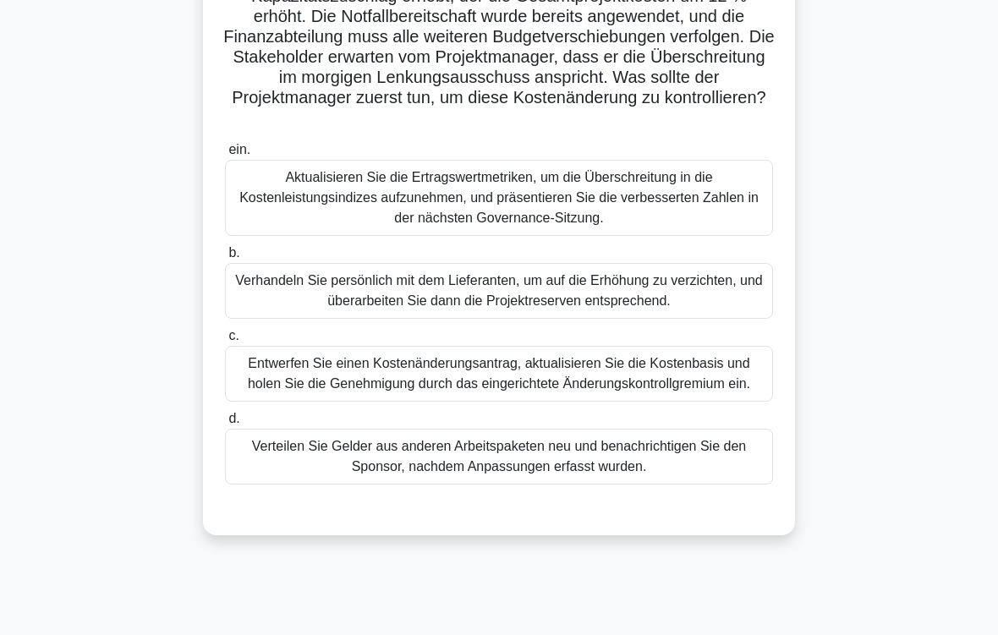
click at [693, 391] on div "Entwerfen Sie einen Kostenänderungsantrag, aktualisieren Sie die Kostenbasis un…" at bounding box center [499, 374] width 548 height 56
click at [225, 342] on input "c. Entwerfen Sie einen Kostenänderungsantrag, aktualisieren Sie die Kostenbasis…" at bounding box center [225, 336] width 0 height 11
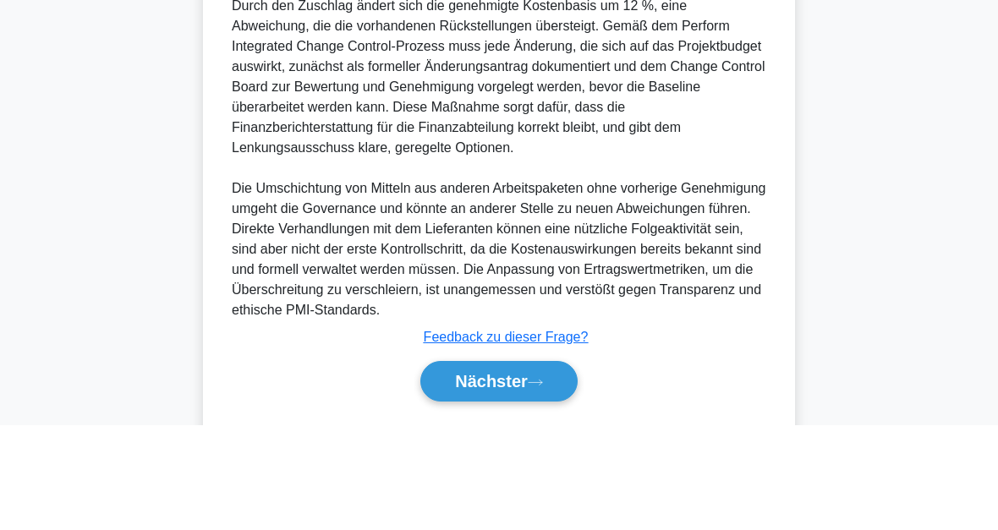
scroll to position [735, 0]
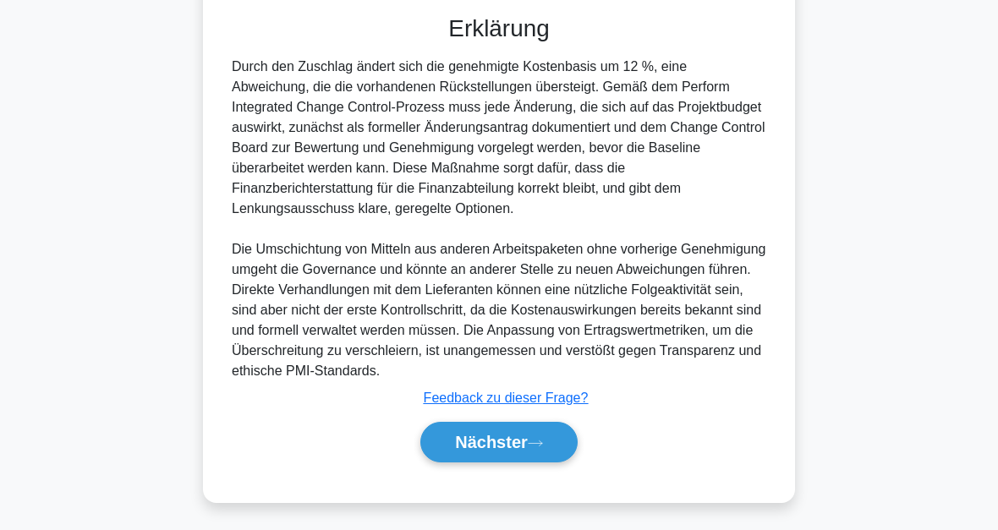
click at [568, 438] on button "Nächster" at bounding box center [498, 442] width 157 height 41
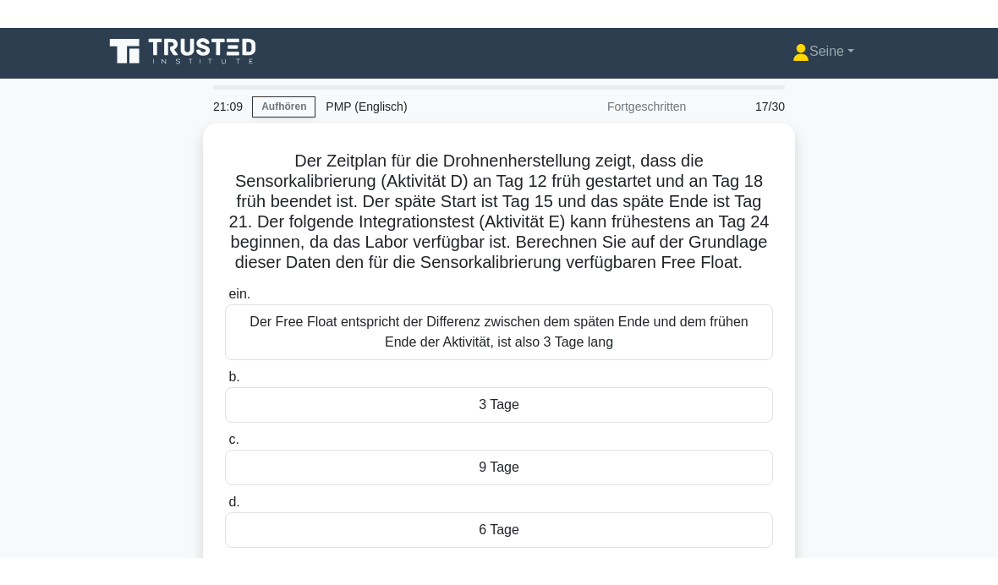
scroll to position [4, 0]
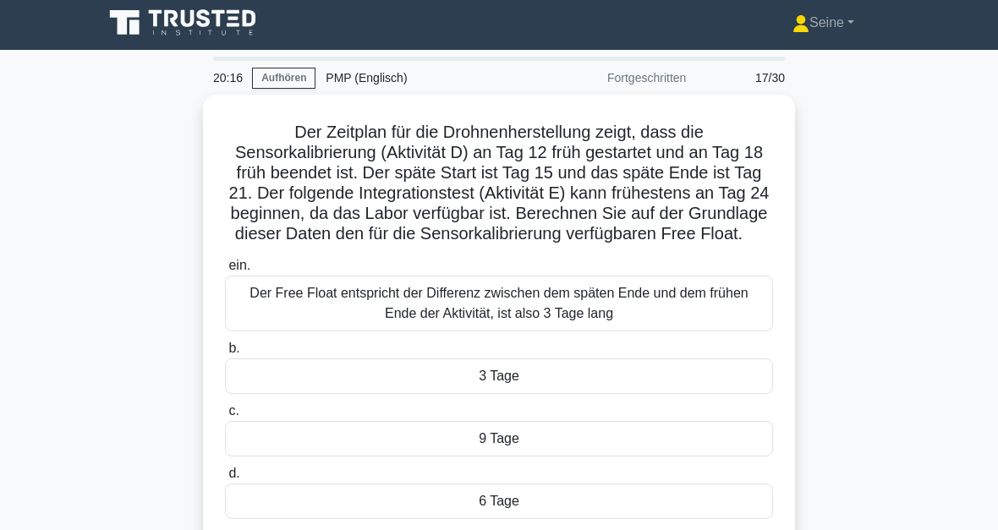
click at [580, 519] on div "6 Tage" at bounding box center [499, 502] width 548 height 36
click at [225, 479] on input "d. 6 Tage" at bounding box center [225, 473] width 0 height 11
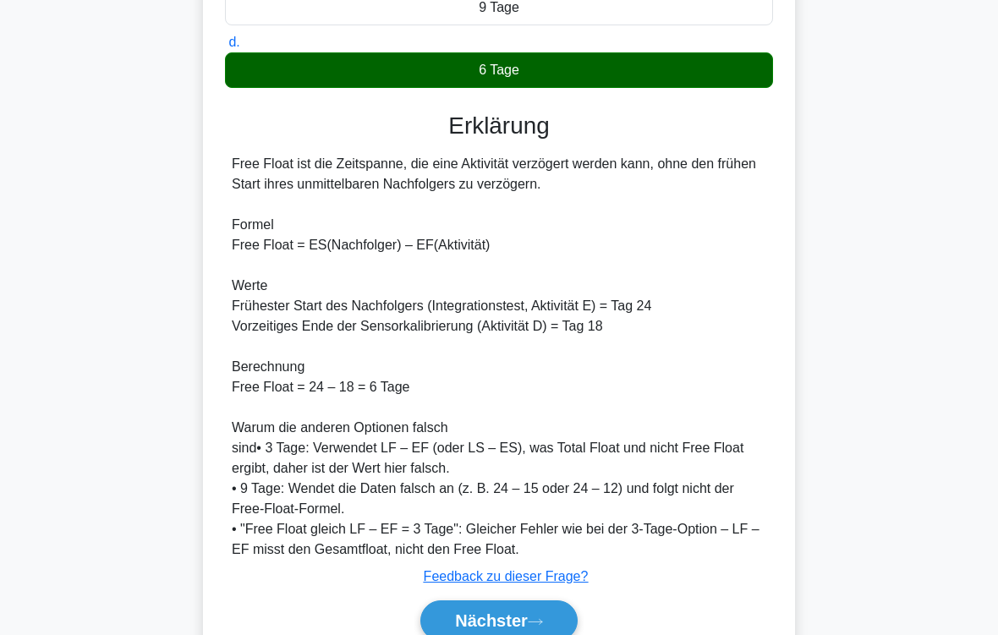
scroll to position [529, 0]
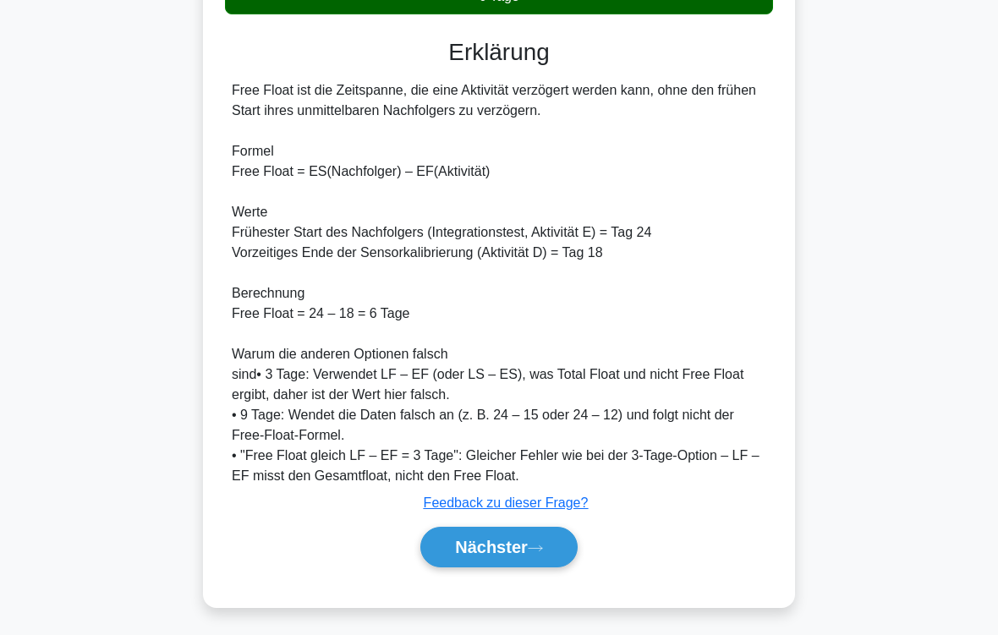
click at [550, 529] on button "Nächster" at bounding box center [498, 547] width 157 height 41
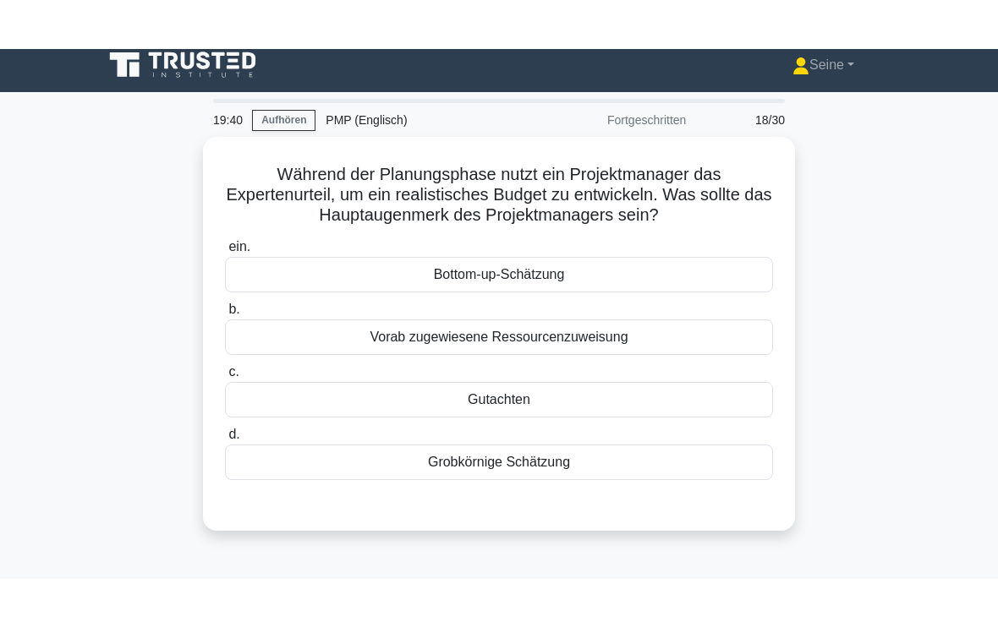
scroll to position [0, 0]
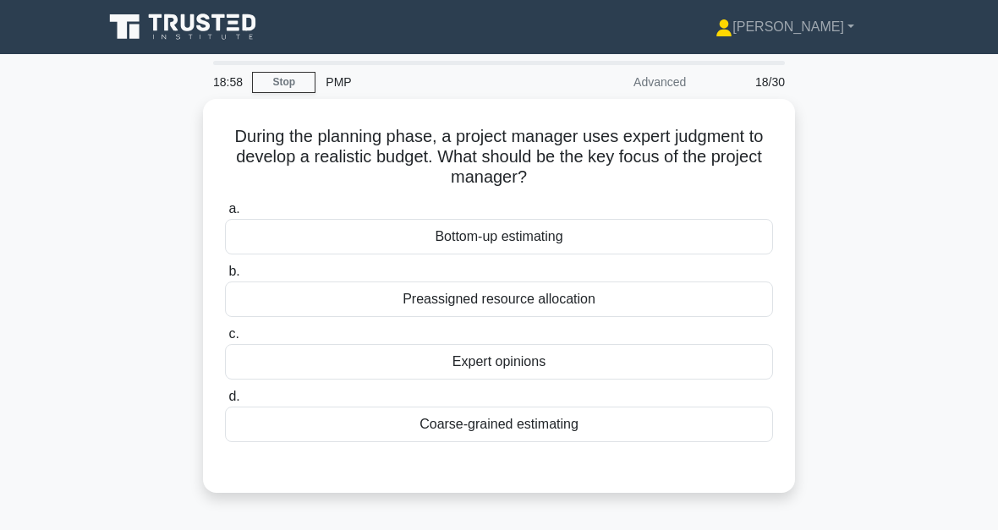
click at [548, 234] on div "Bottom-up estimating" at bounding box center [499, 237] width 548 height 36
click at [225, 215] on input "a. Bottom-up estimating" at bounding box center [225, 209] width 0 height 11
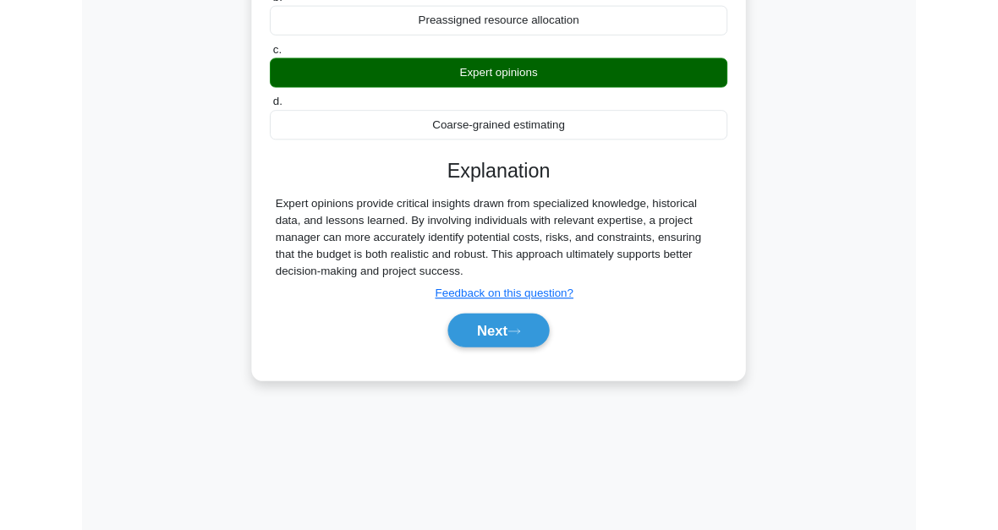
scroll to position [278, 0]
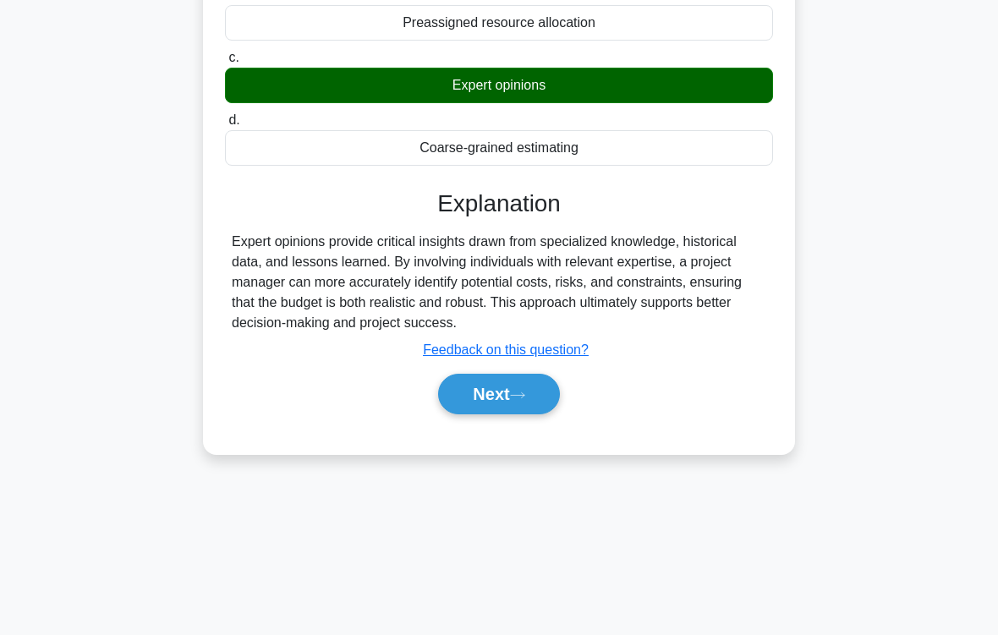
click at [537, 406] on button "Next" at bounding box center [498, 394] width 121 height 41
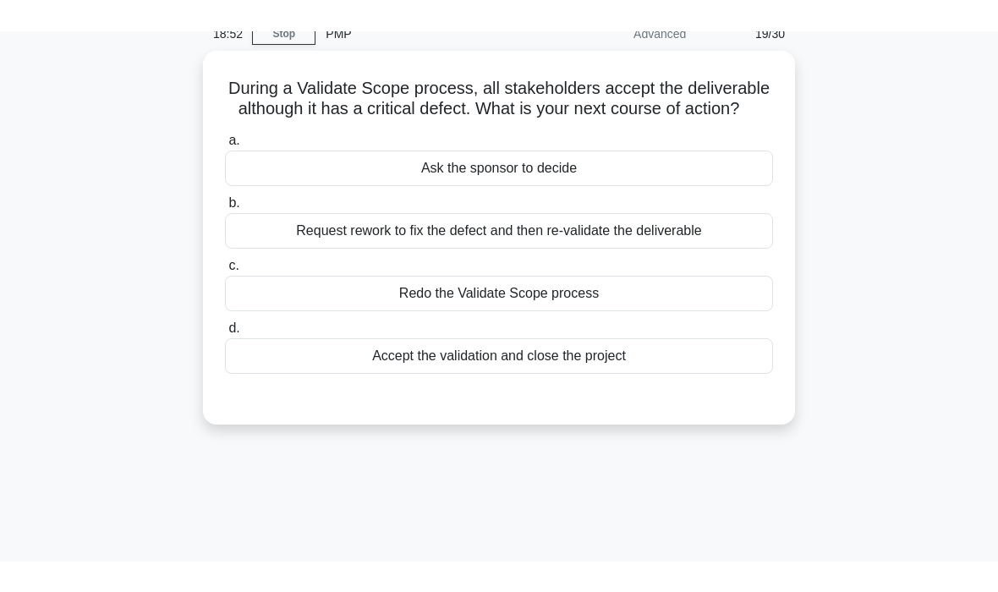
scroll to position [2, 0]
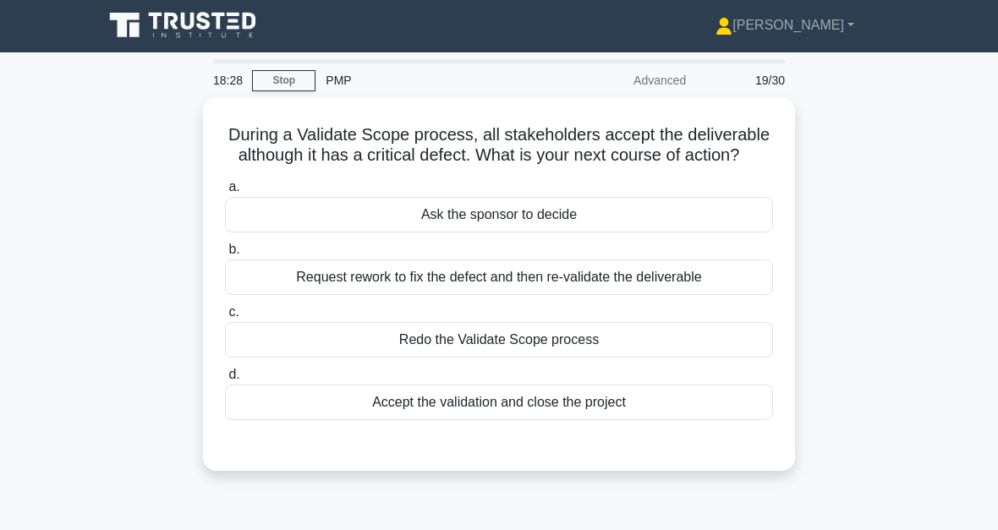
click at [639, 420] on div "Accept the validation and close the project" at bounding box center [499, 403] width 548 height 36
click at [225, 380] on input "d. Accept the validation and close the project" at bounding box center [225, 374] width 0 height 11
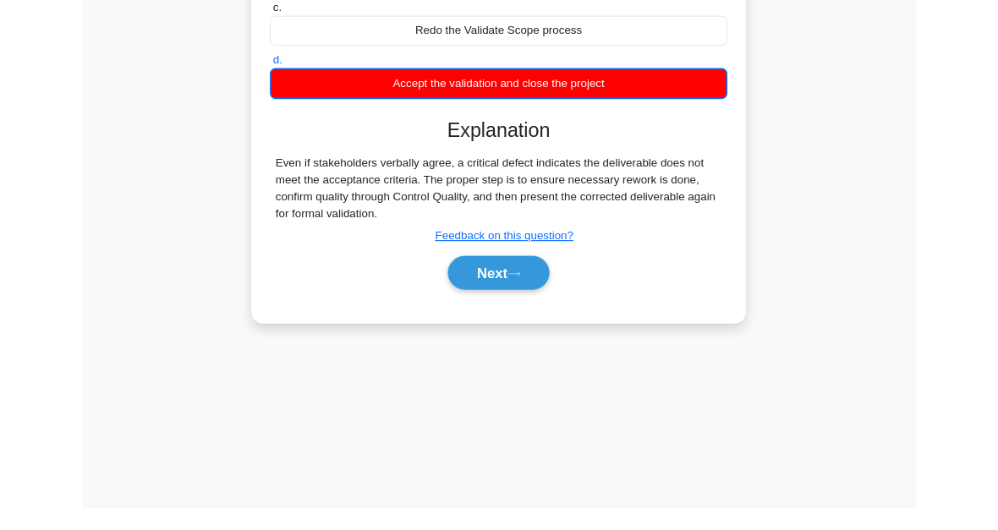
scroll to position [383, 0]
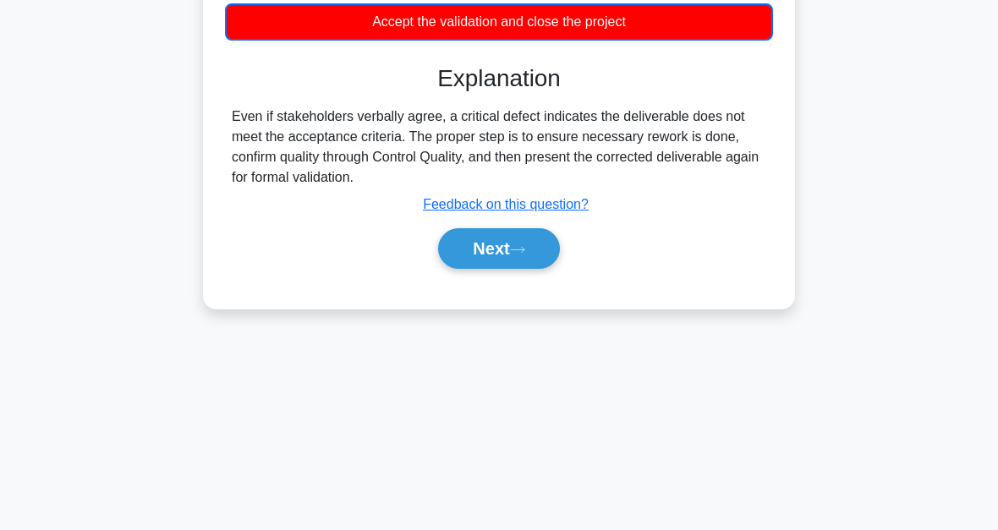
click at [533, 269] on button "Next" at bounding box center [498, 248] width 121 height 41
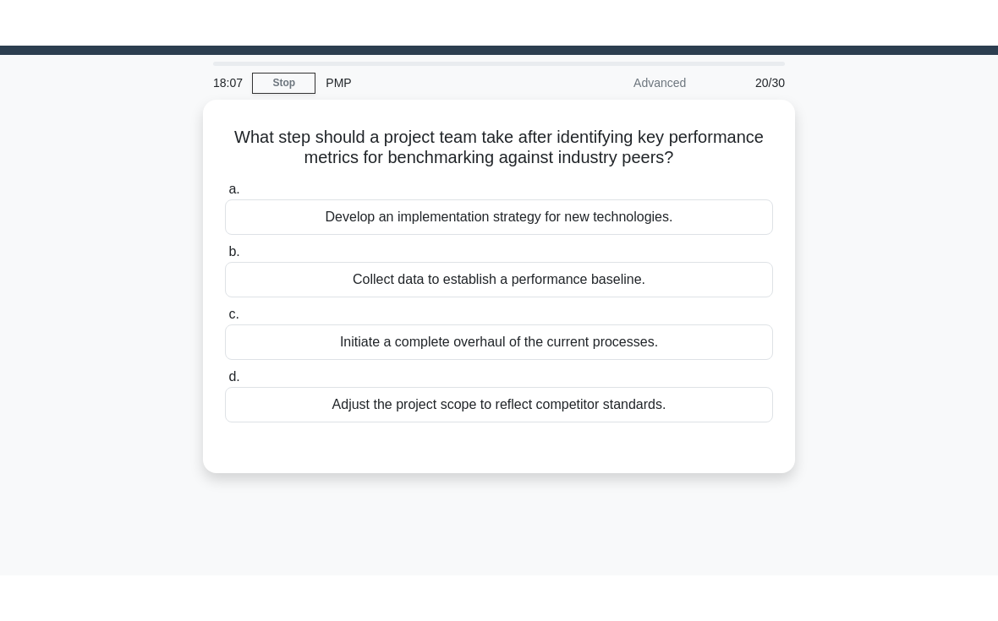
scroll to position [0, 0]
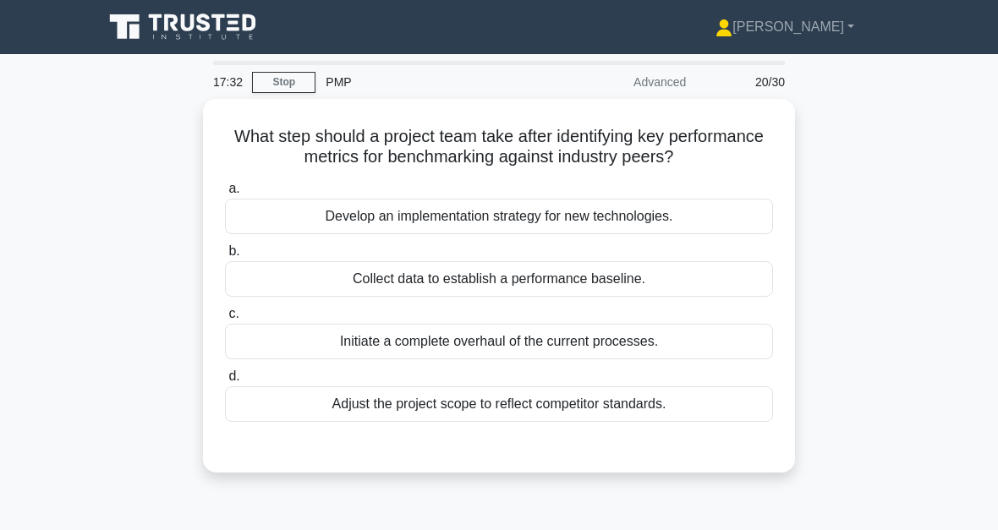
click at [674, 296] on div "Collect data to establish a performance baseline." at bounding box center [499, 279] width 548 height 36
click at [225, 257] on input "b. Collect data to establish a performance baseline." at bounding box center [225, 251] width 0 height 11
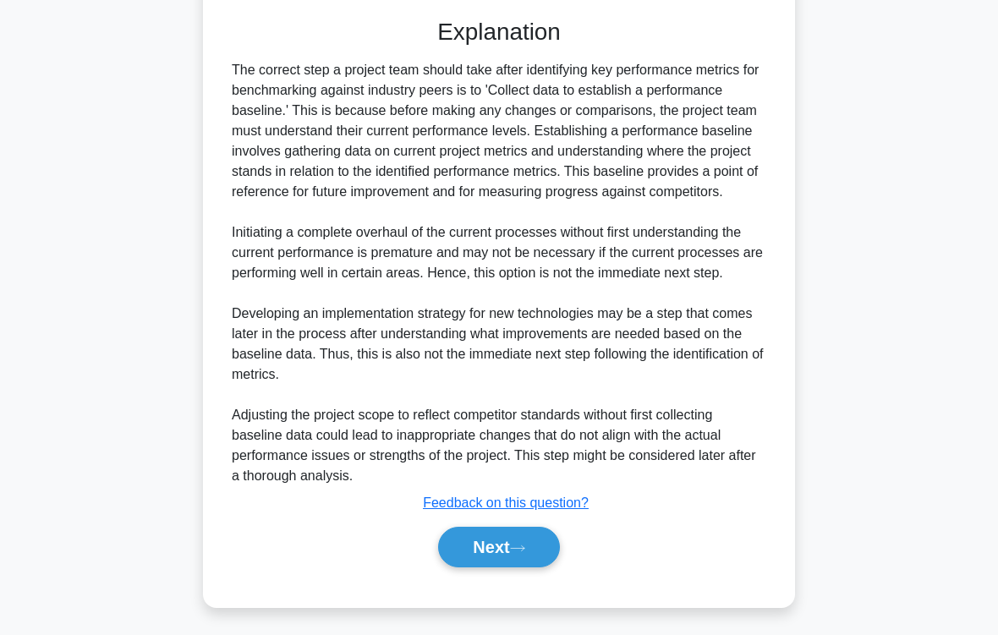
scroll to position [489, 0]
click at [540, 529] on button "Next" at bounding box center [498, 547] width 121 height 41
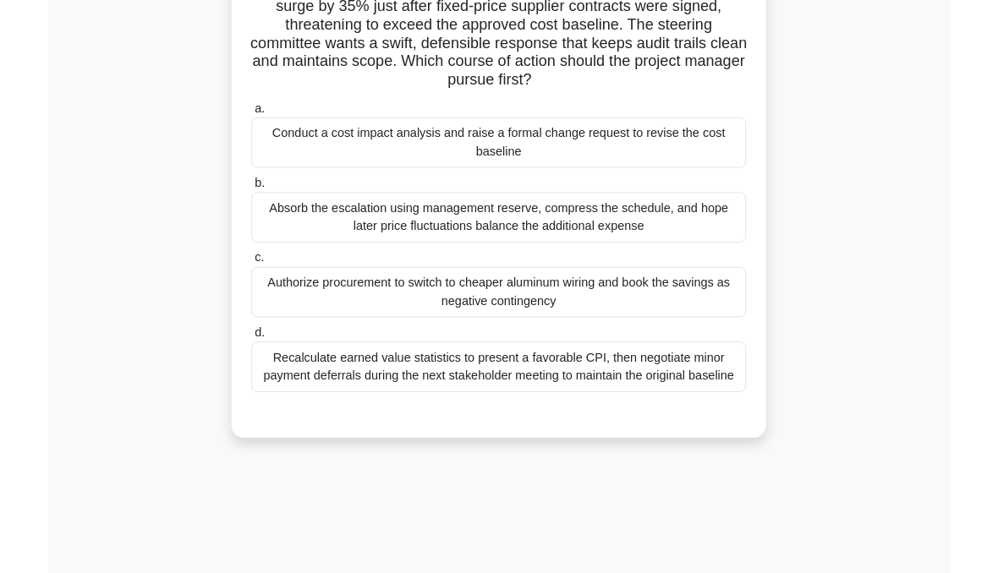
scroll to position [164, 0]
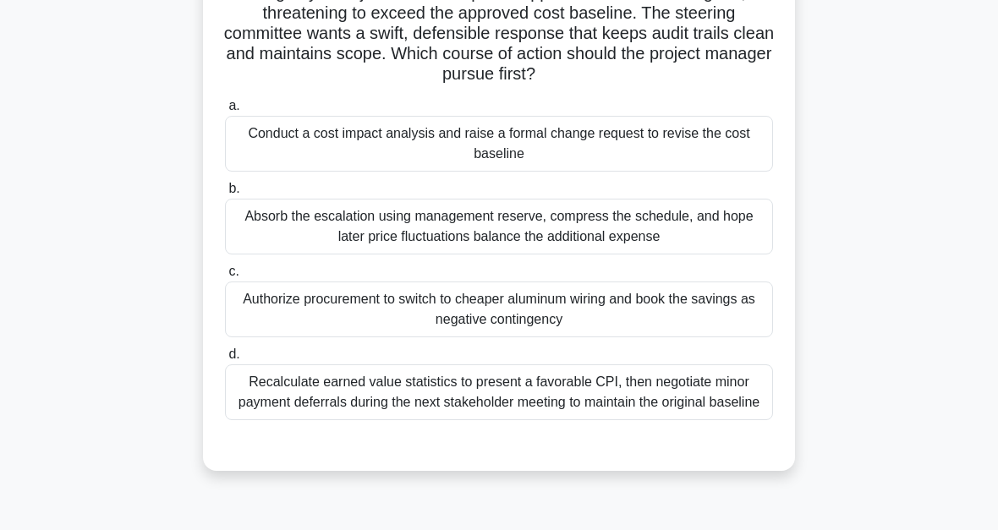
click at [565, 160] on div "Conduct a cost impact analysis and raise a formal change request to revise the …" at bounding box center [499, 144] width 548 height 56
click at [225, 112] on input "a. Conduct a cost impact analysis and raise a formal change request to revise t…" at bounding box center [225, 106] width 0 height 11
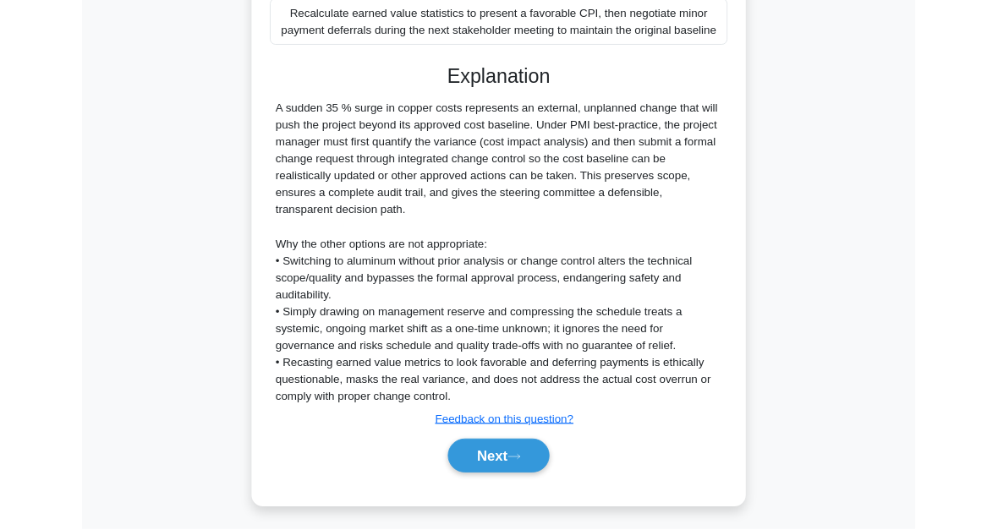
scroll to position [715, 0]
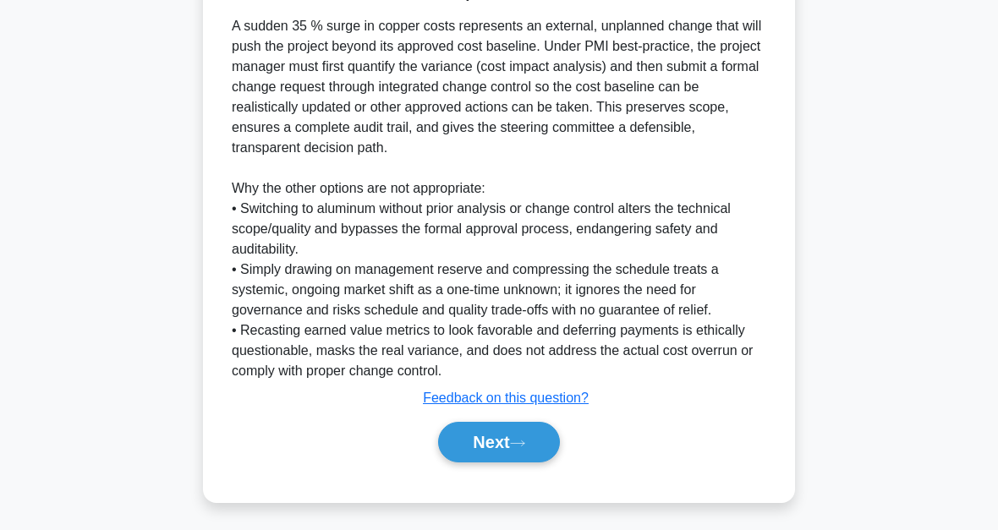
click at [541, 455] on button "Next" at bounding box center [498, 442] width 121 height 41
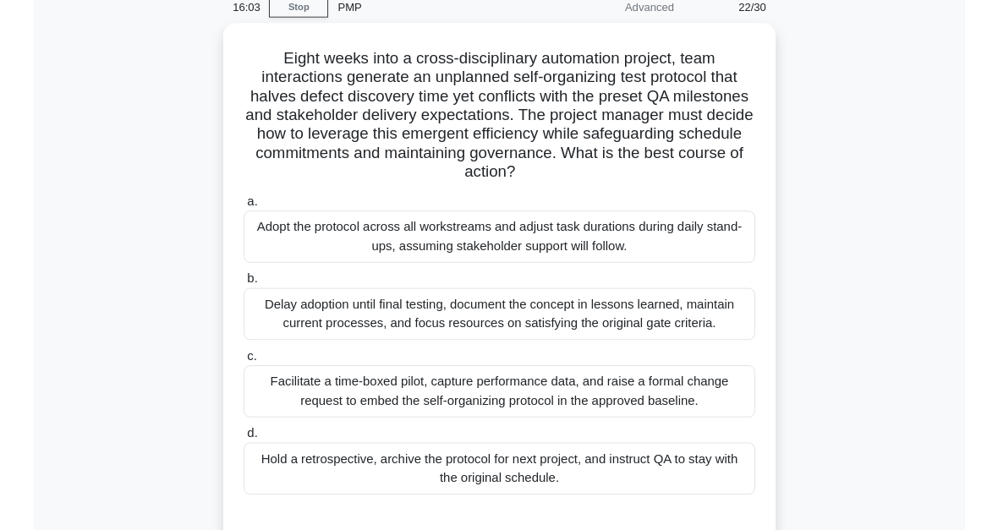
scroll to position [113, 0]
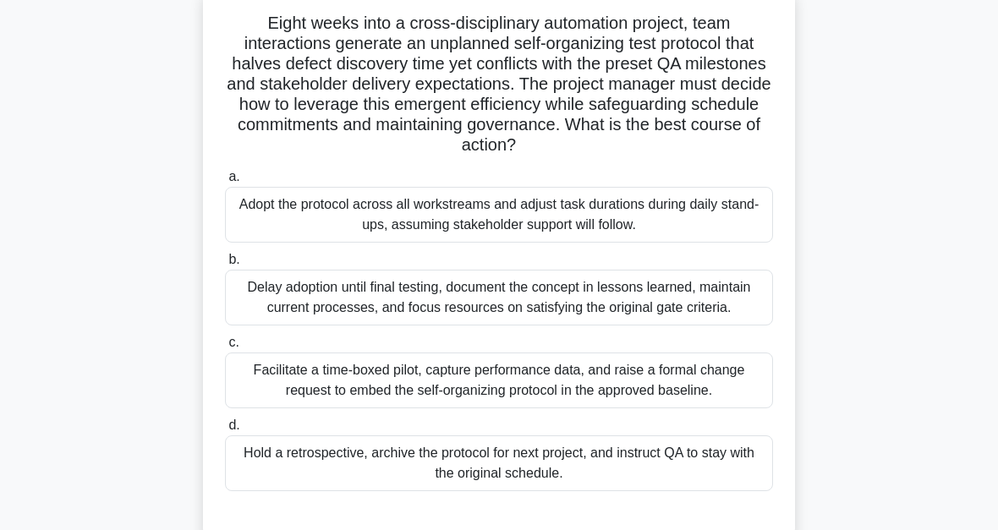
click at [636, 408] on div "Facilitate a time-boxed pilot, capture performance data, and raise a formal cha…" at bounding box center [499, 381] width 548 height 56
click at [225, 348] on input "c. Facilitate a time-boxed pilot, capture performance data, and raise a formal …" at bounding box center [225, 342] width 0 height 11
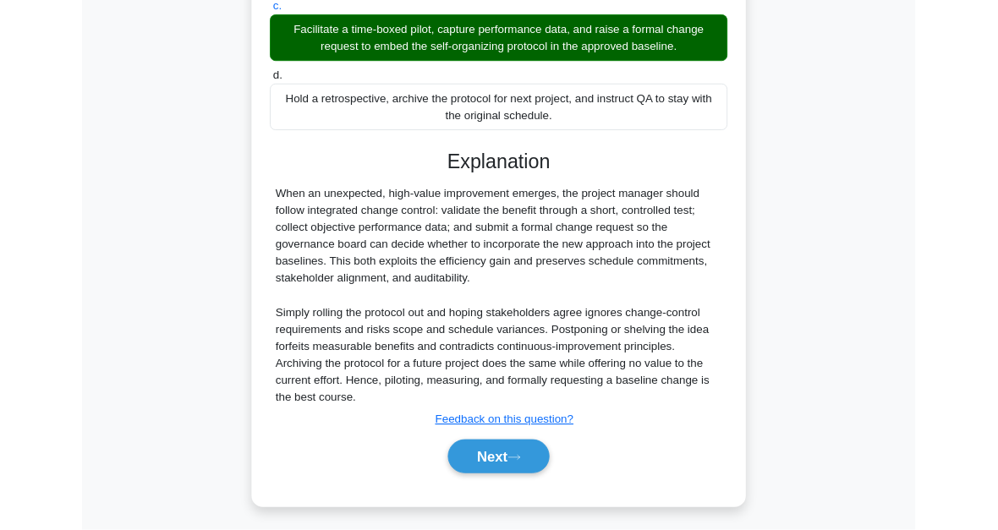
scroll to position [614, 0]
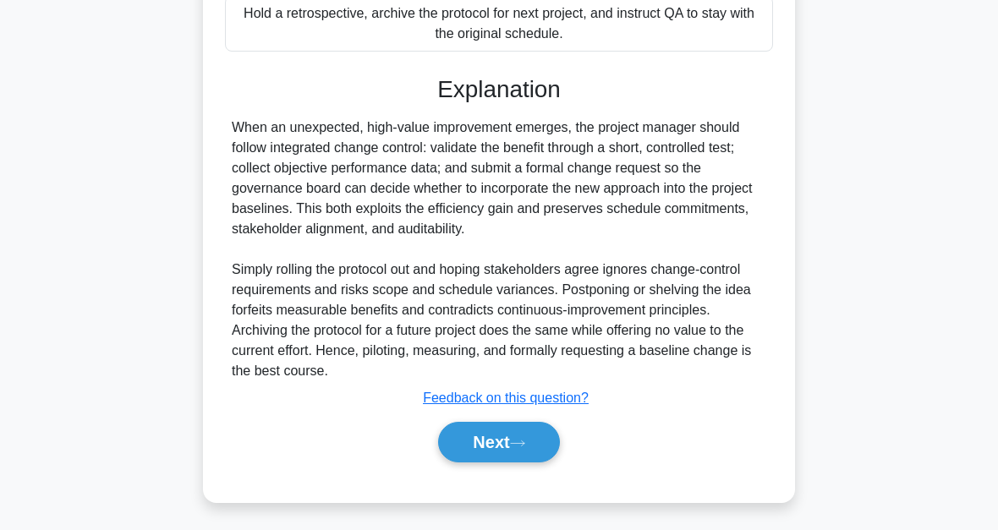
click at [550, 446] on button "Next" at bounding box center [498, 442] width 121 height 41
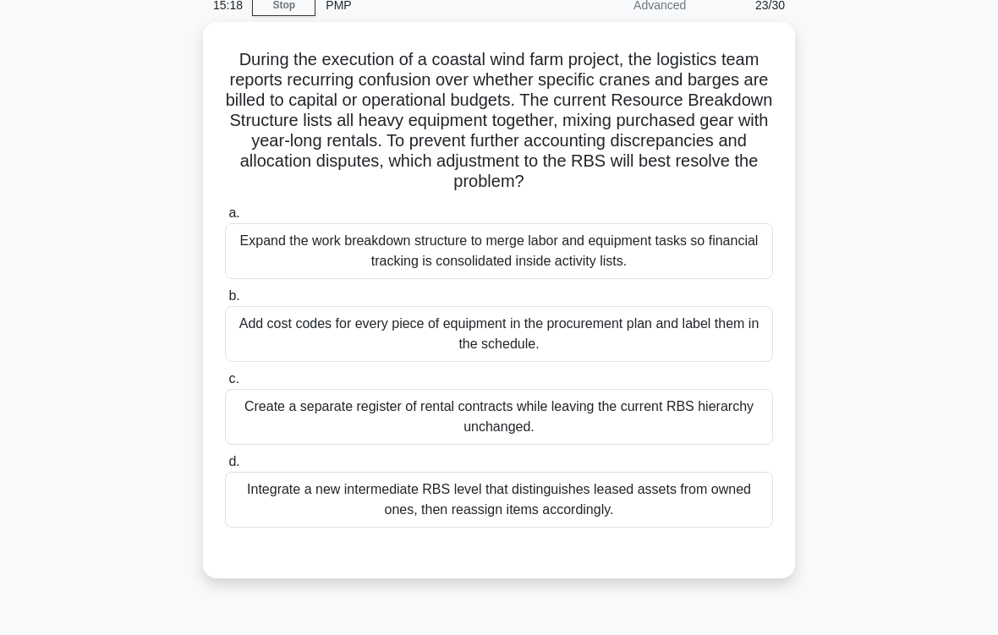
scroll to position [77, 0]
click at [714, 362] on div "Add cost codes for every piece of equipment in the procurement plan and label t…" at bounding box center [499, 334] width 548 height 56
click at [225, 302] on input "b. Add cost codes for every piece of equipment in the procurement plan and labe…" at bounding box center [225, 296] width 0 height 11
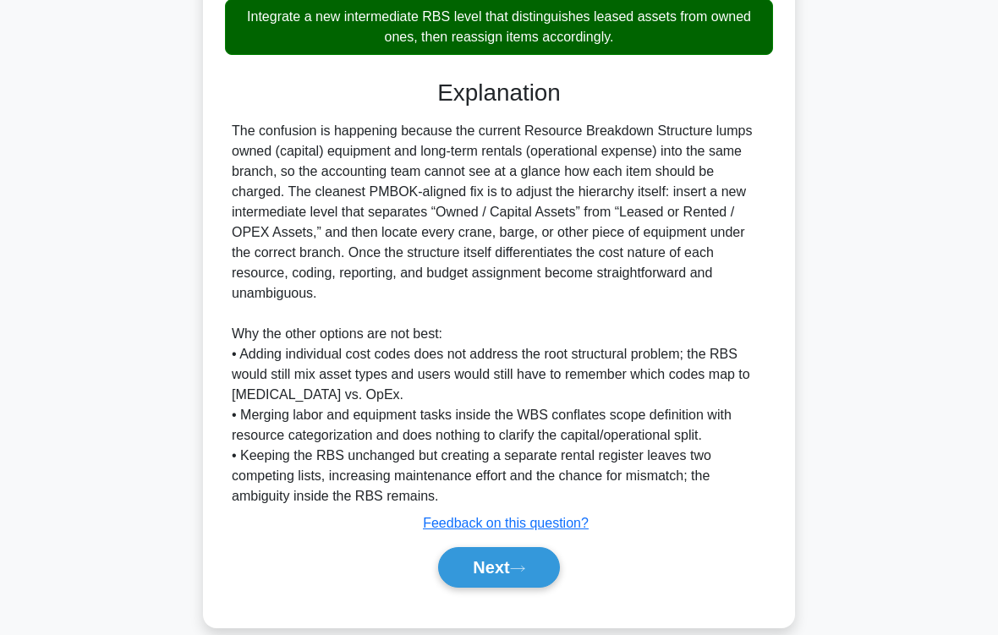
scroll to position [632, 0]
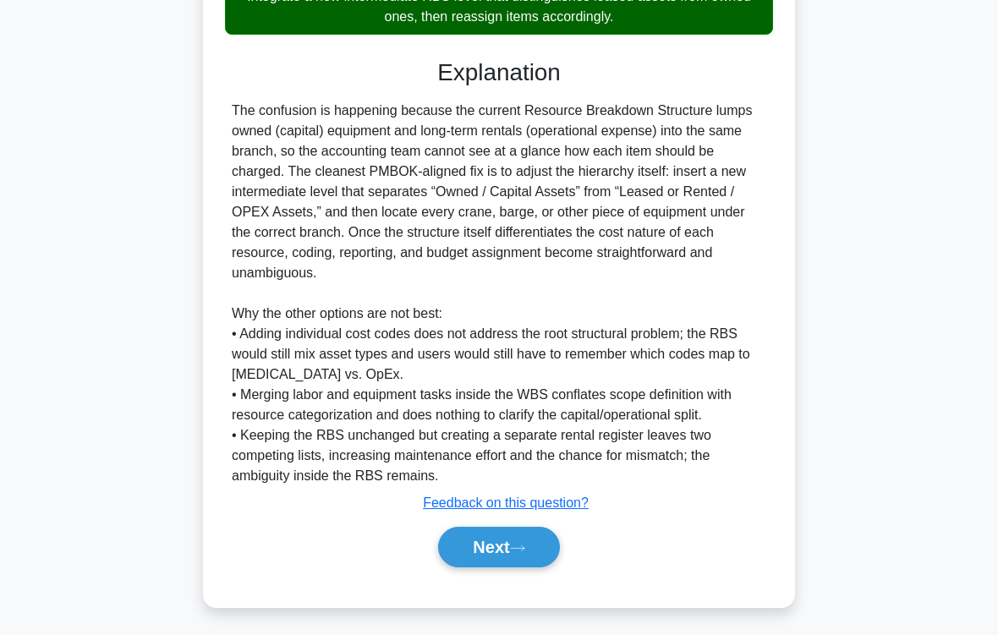
click at [544, 529] on button "Next" at bounding box center [498, 547] width 121 height 41
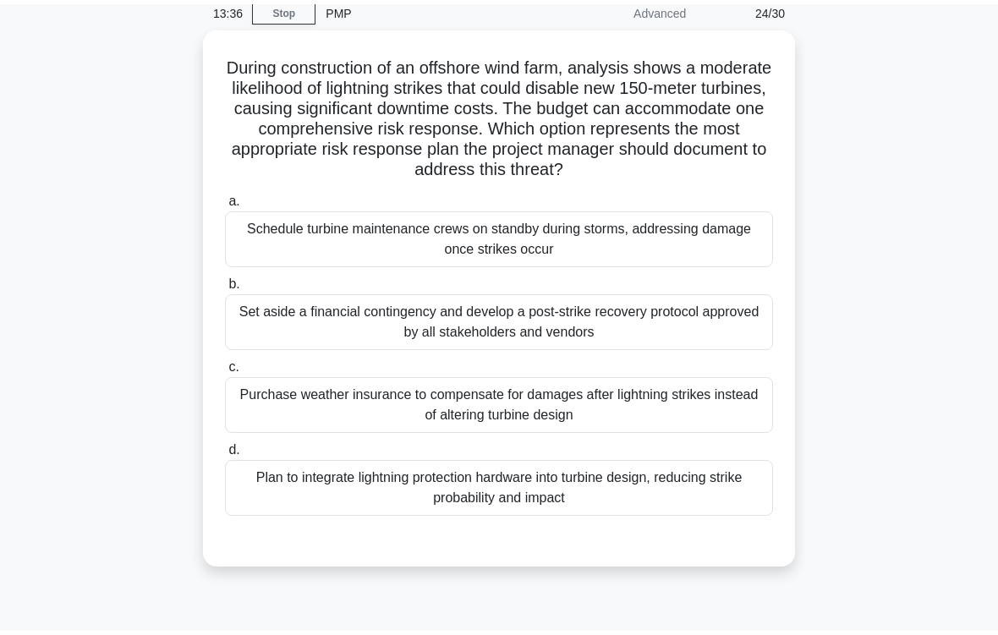
scroll to position [84, 0]
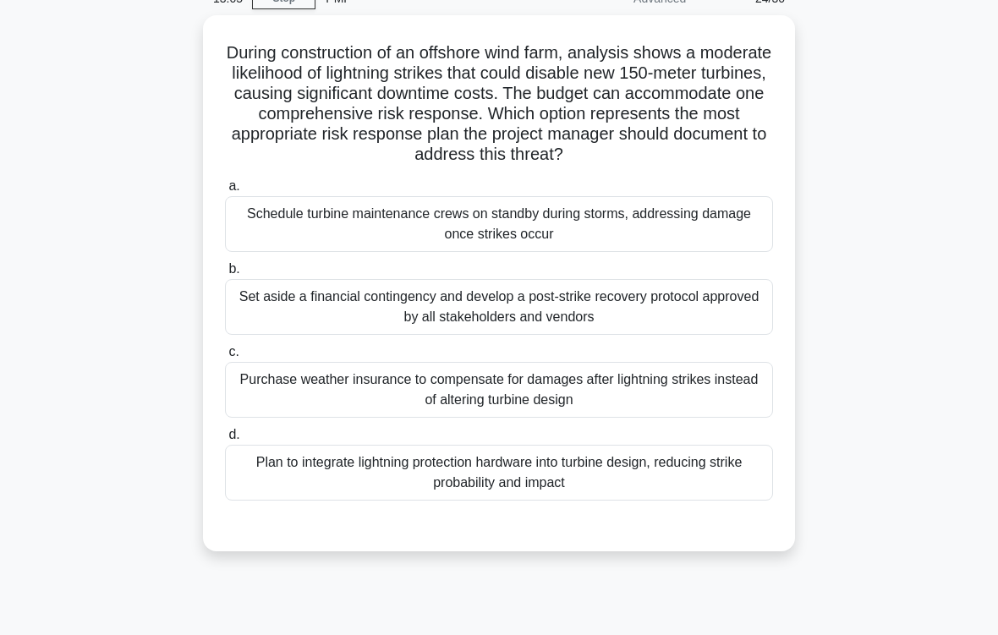
click at [634, 495] on div "Plan to integrate lightning protection hardware into turbine design, reducing s…" at bounding box center [499, 473] width 548 height 56
click at [225, 440] on input "d. Plan to integrate lightning protection hardware into turbine design, reducin…" at bounding box center [225, 434] width 0 height 11
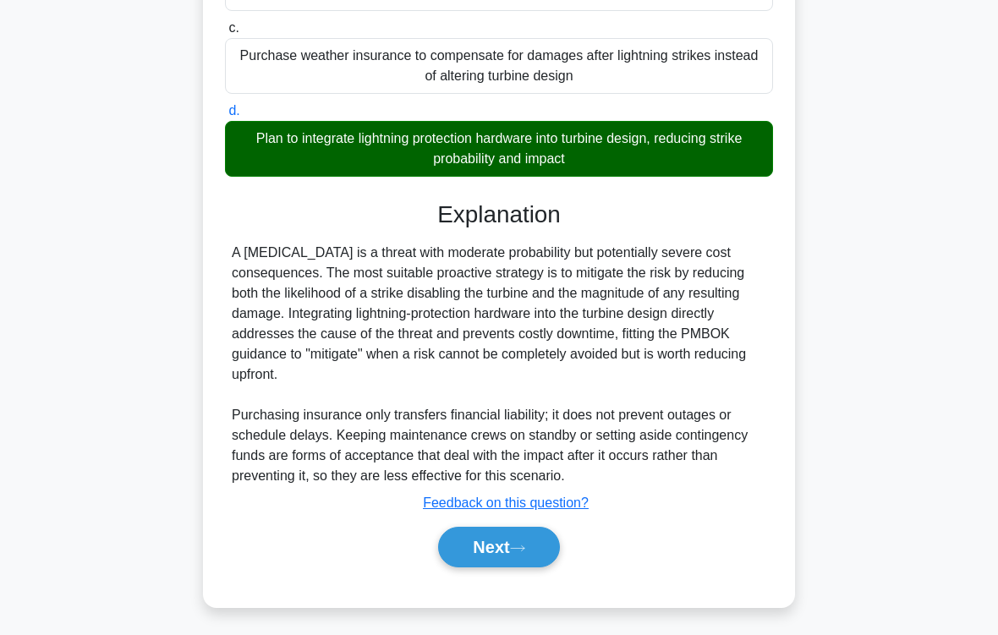
scroll to position [448, 0]
click at [553, 529] on button "Next" at bounding box center [498, 547] width 121 height 41
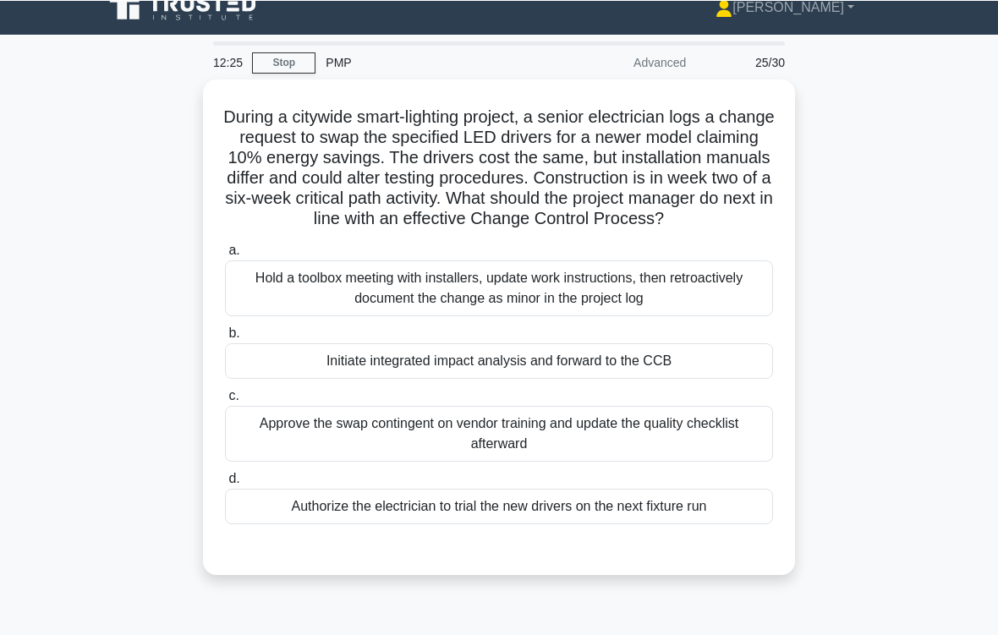
scroll to position [57, 0]
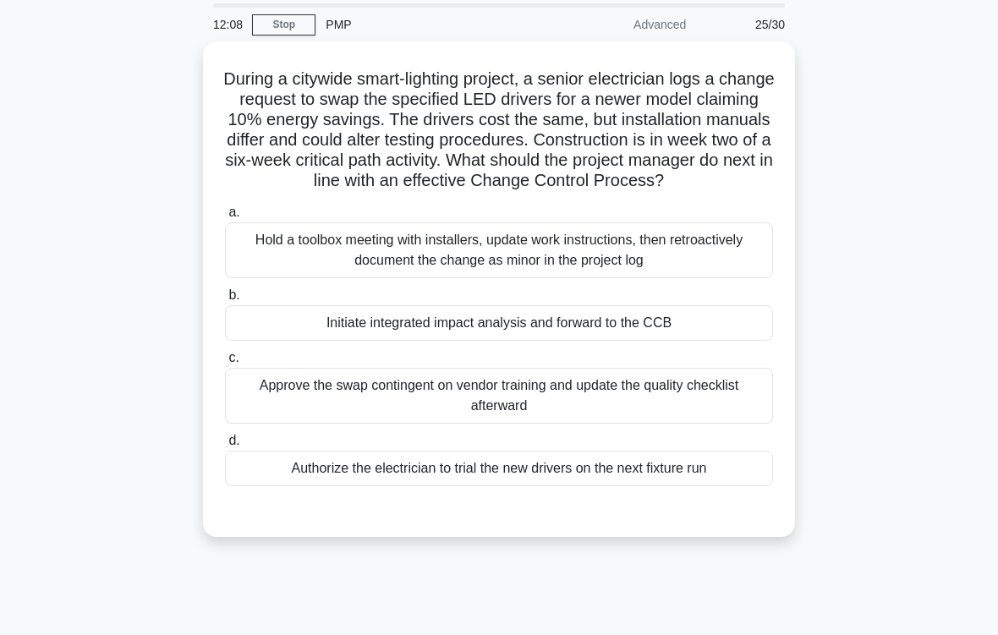
click at [730, 339] on div "Initiate integrated impact analysis and forward to the CCB" at bounding box center [499, 323] width 548 height 36
click at [225, 301] on input "b. Initiate integrated impact analysis and forward to the CCB" at bounding box center [225, 295] width 0 height 11
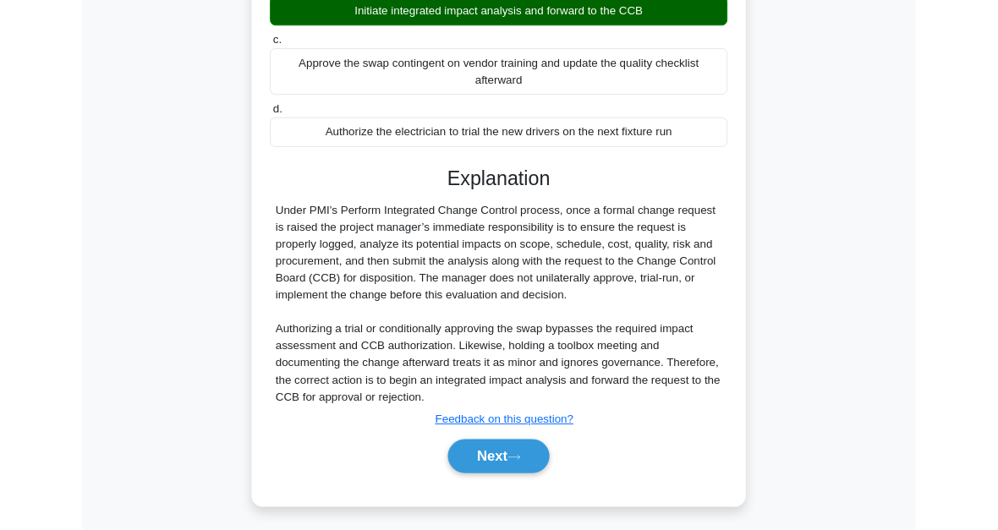
scroll to position [512, 0]
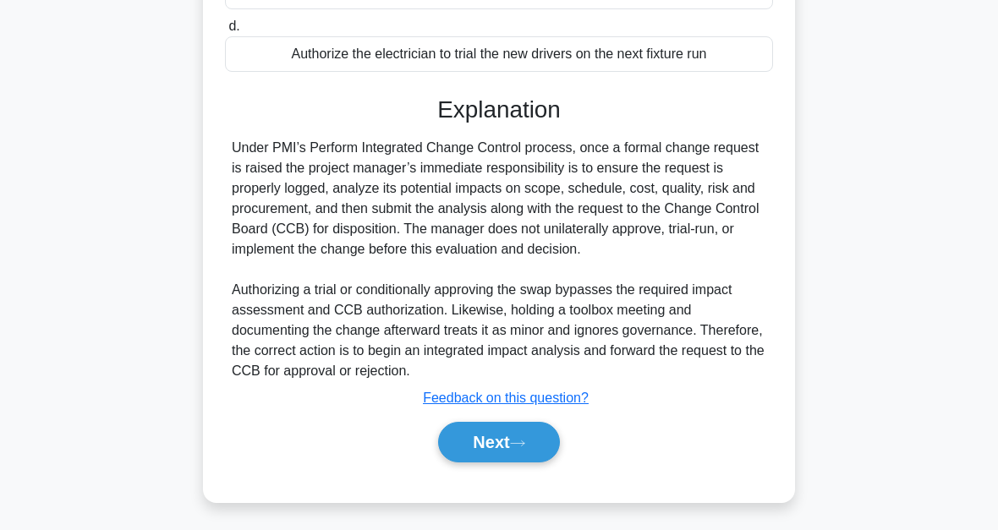
click at [539, 436] on button "Next" at bounding box center [498, 442] width 121 height 41
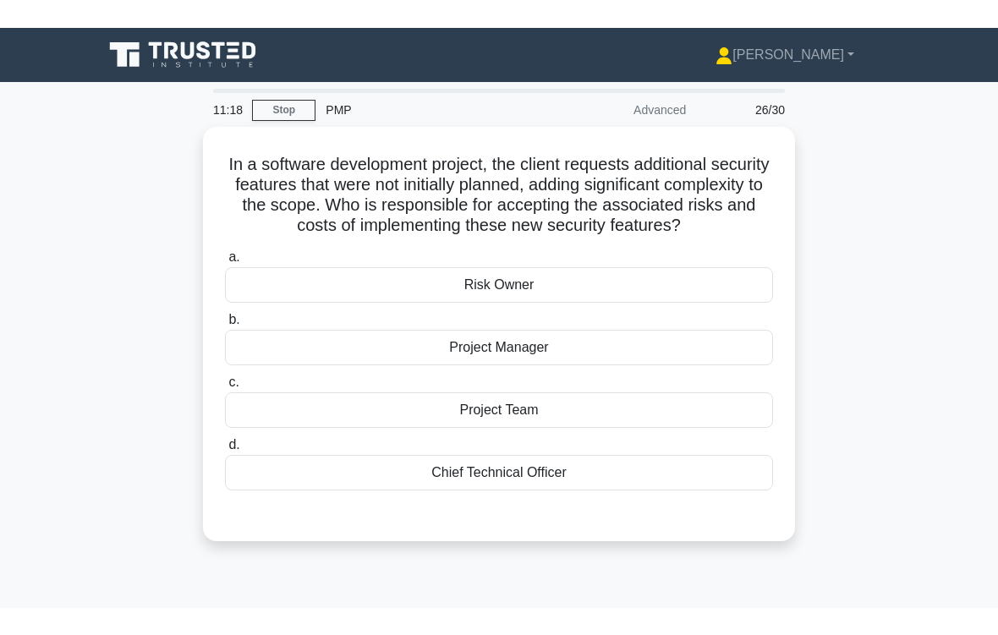
scroll to position [50, 0]
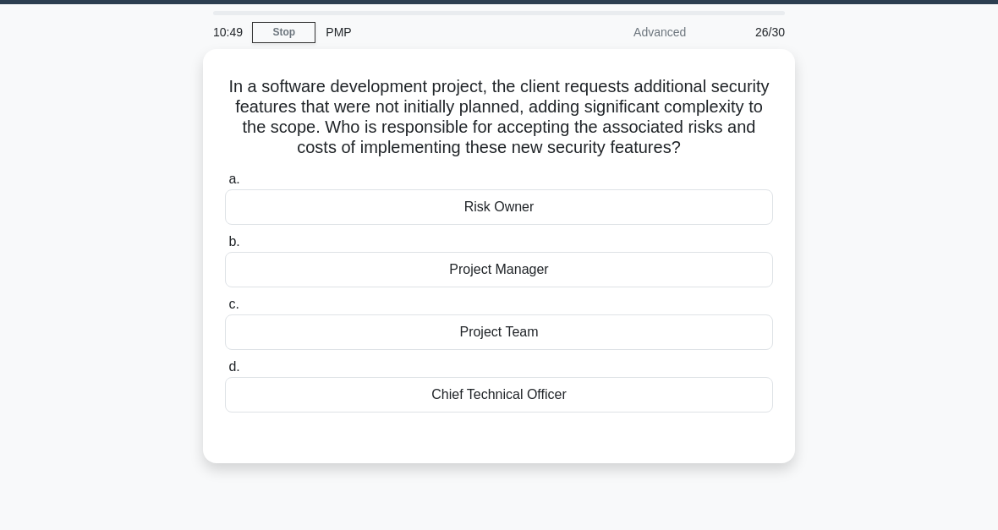
click at [728, 287] on div "Project Manager" at bounding box center [499, 270] width 548 height 36
click at [225, 248] on input "b. Project Manager" at bounding box center [225, 242] width 0 height 11
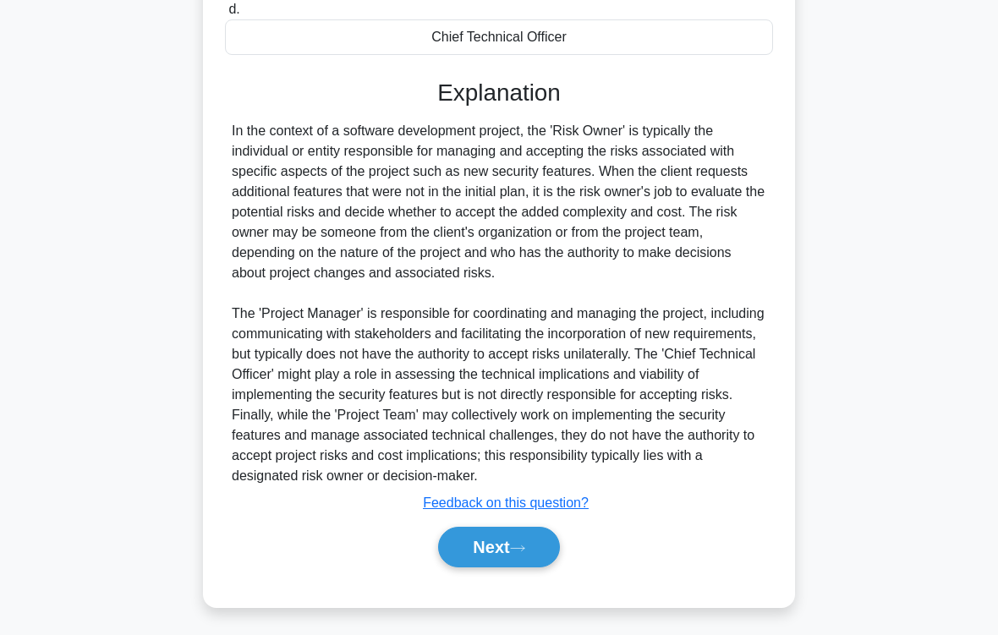
scroll to position [470, 0]
click at [554, 529] on button "Next" at bounding box center [498, 547] width 121 height 41
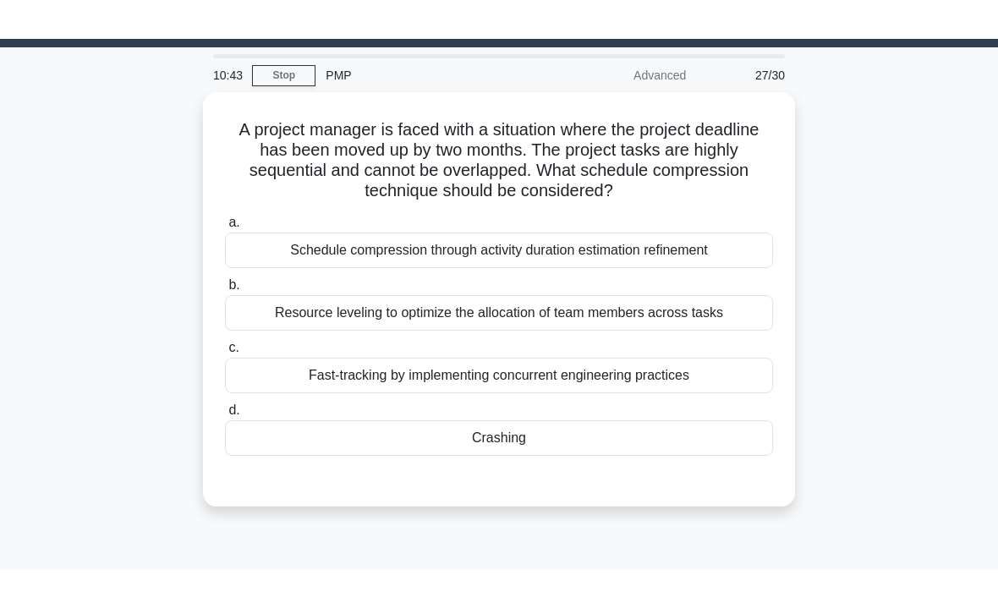
scroll to position [40, 0]
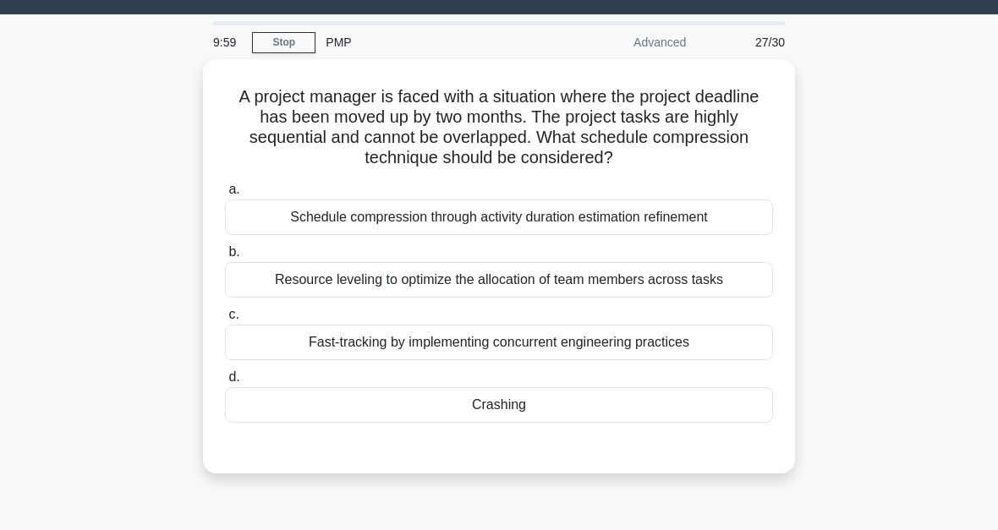
click at [522, 411] on div "Crashing" at bounding box center [499, 405] width 548 height 36
click at [225, 383] on input "d. Crashing" at bounding box center [225, 377] width 0 height 11
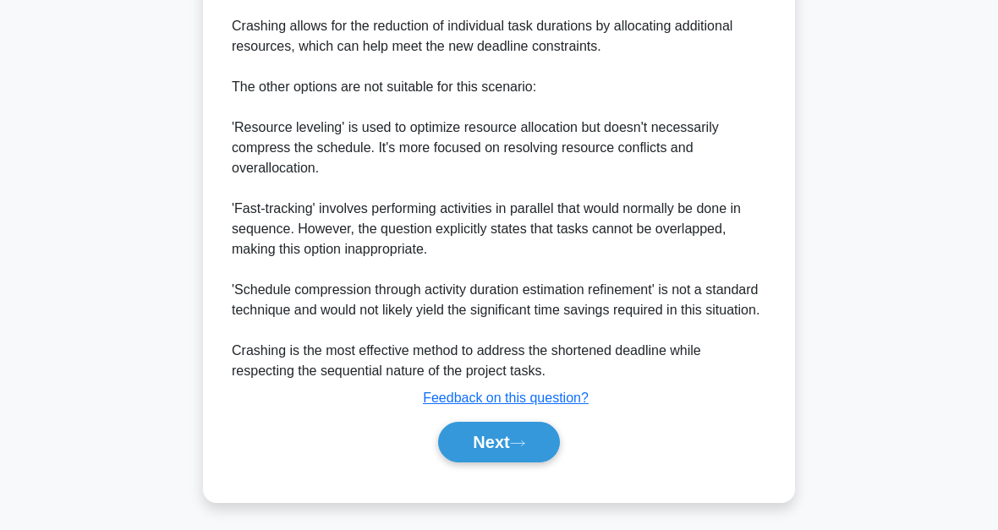
click at [525, 448] on button "Next" at bounding box center [498, 442] width 121 height 41
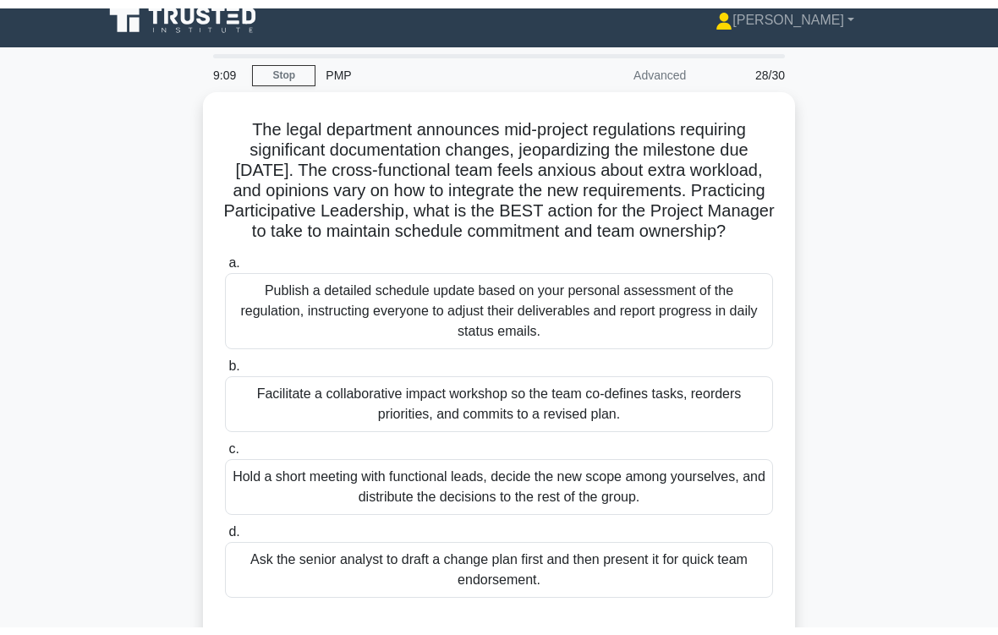
scroll to position [26, 0]
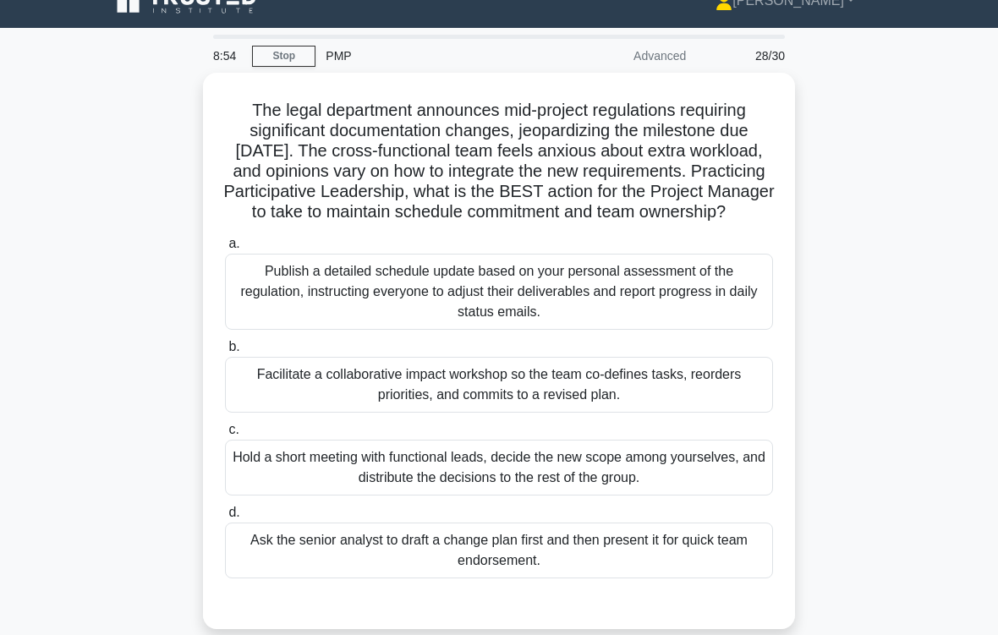
click at [694, 397] on div "Facilitate a collaborative impact workshop so the team co-defines tasks, reorde…" at bounding box center [499, 385] width 548 height 56
click at [225, 353] on input "b. Facilitate a collaborative impact workshop so the team co-defines tasks, reo…" at bounding box center [225, 347] width 0 height 11
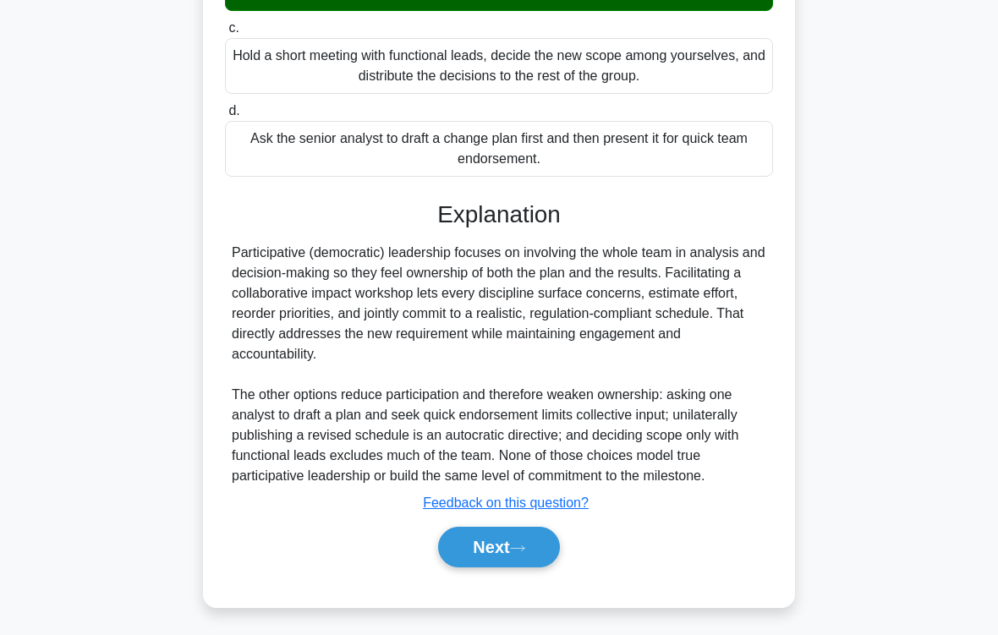
click at [559, 529] on button "Next" at bounding box center [498, 547] width 121 height 41
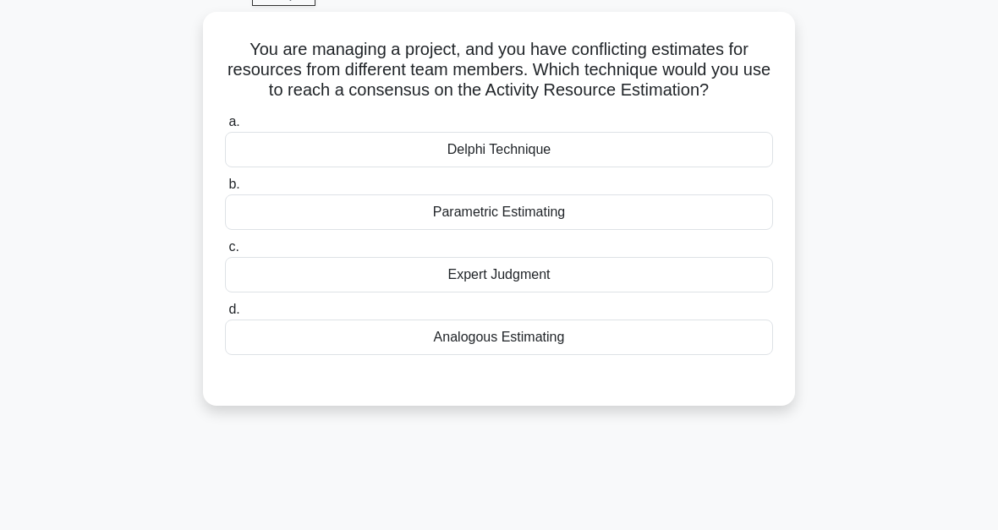
scroll to position [85, 0]
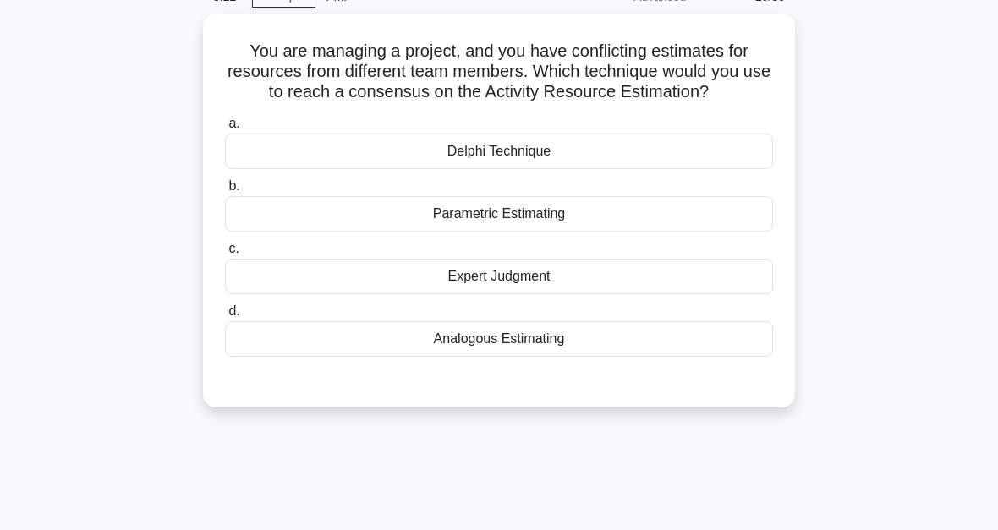
click at [543, 169] on div "Delphi Technique" at bounding box center [499, 152] width 548 height 36
click at [225, 129] on input "a. Delphi Technique" at bounding box center [225, 123] width 0 height 11
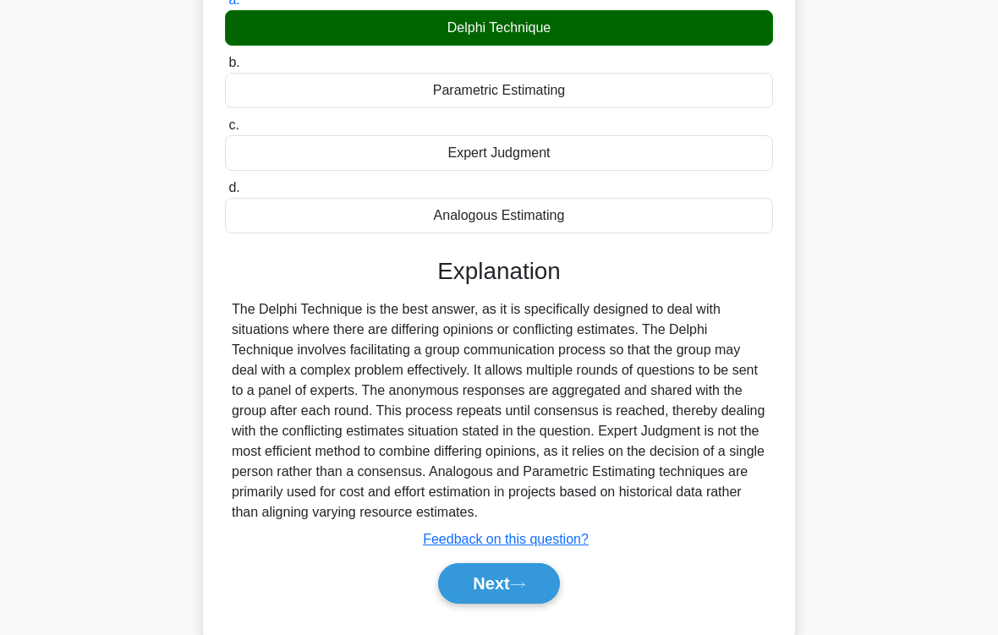
scroll to position [306, 0]
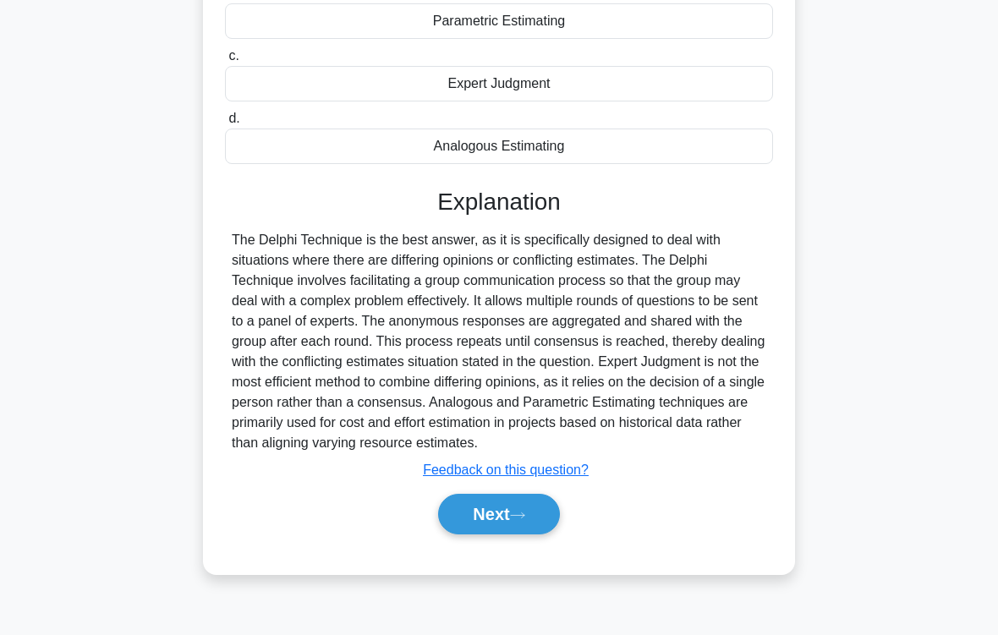
click at [552, 529] on button "Next" at bounding box center [498, 514] width 121 height 41
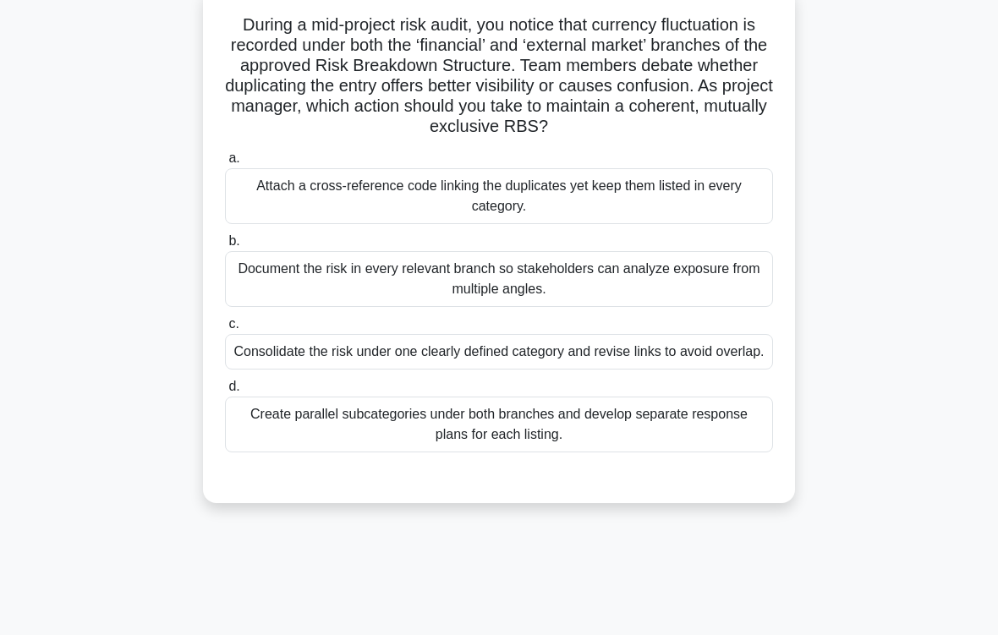
scroll to position [119, 0]
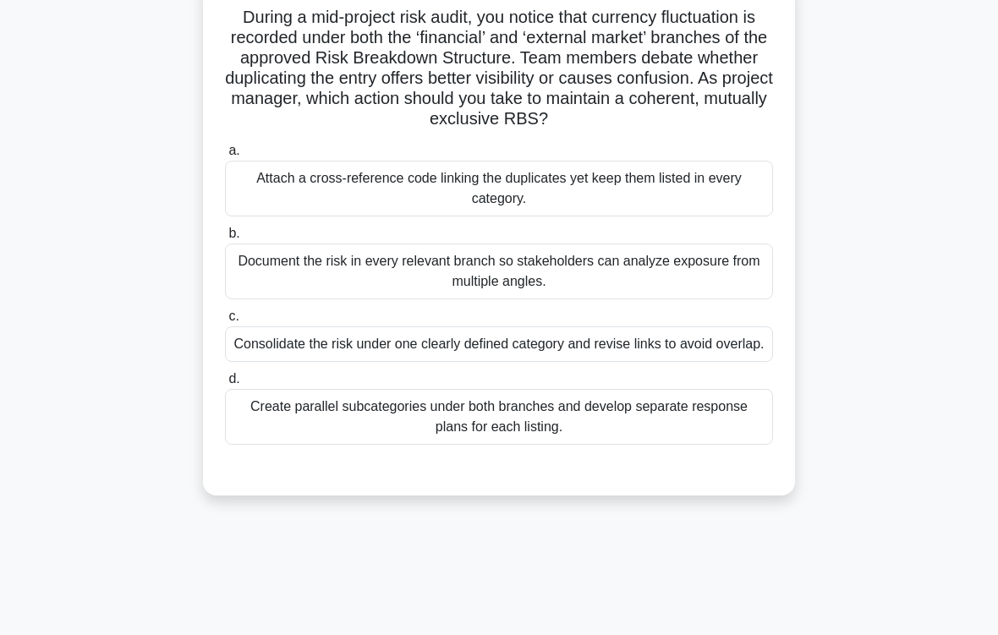
click at [763, 362] on div "Consolidate the risk under one clearly defined category and revise links to avo…" at bounding box center [499, 344] width 548 height 36
click at [225, 322] on input "c. Consolidate the risk under one clearly defined category and revise links to …" at bounding box center [225, 316] width 0 height 11
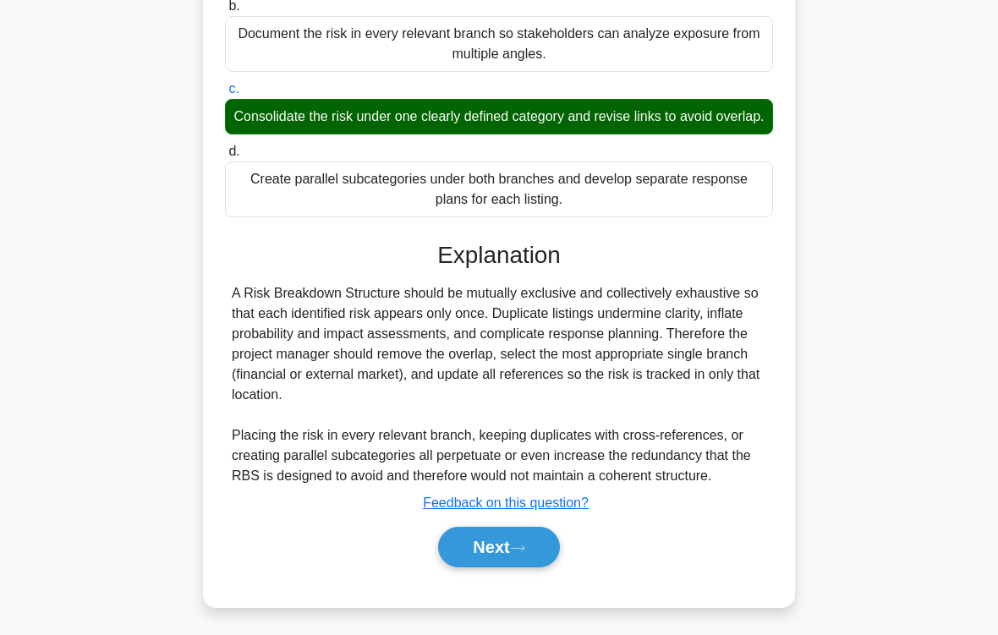
scroll to position [407, 0]
click at [559, 529] on button "Next" at bounding box center [498, 547] width 121 height 41
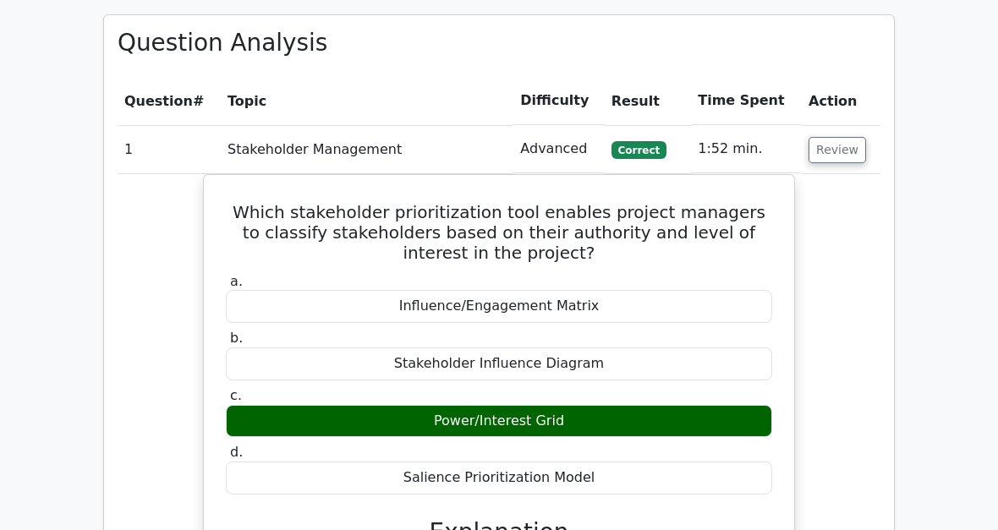
scroll to position [1466, 0]
